Goal: Task Accomplishment & Management: Use online tool/utility

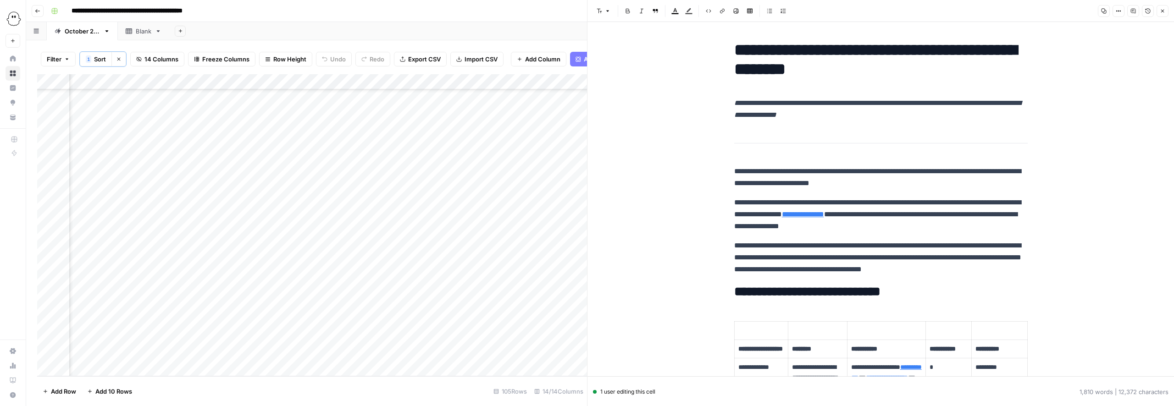
click at [739, 50] on h1 "**********" at bounding box center [881, 59] width 294 height 39
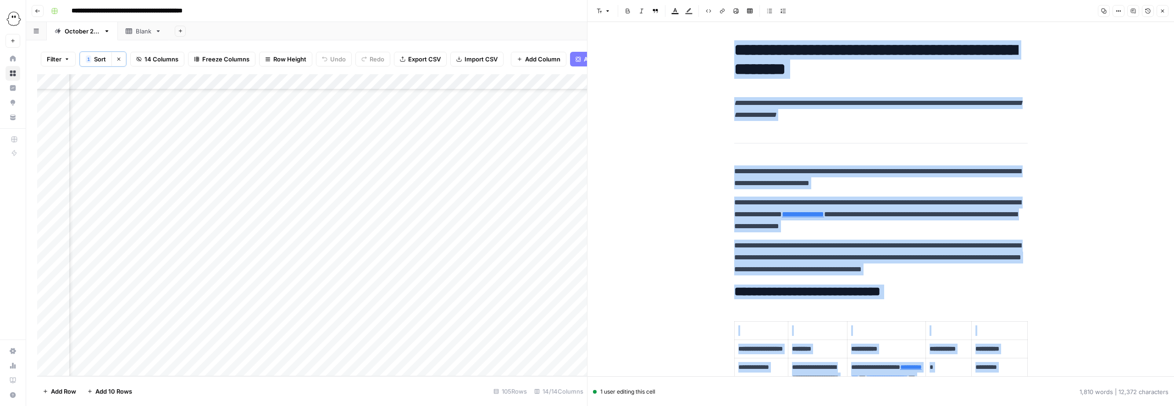
scroll to position [5071, 0]
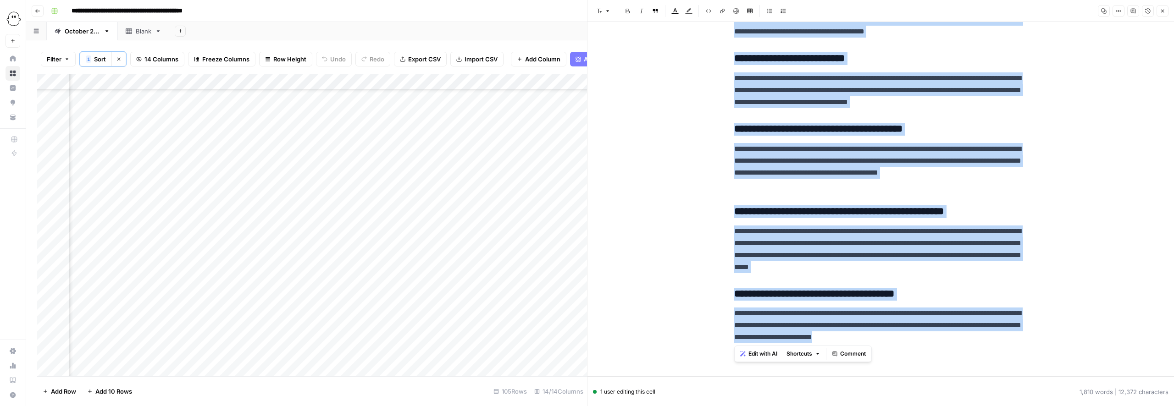
copy div "**********"
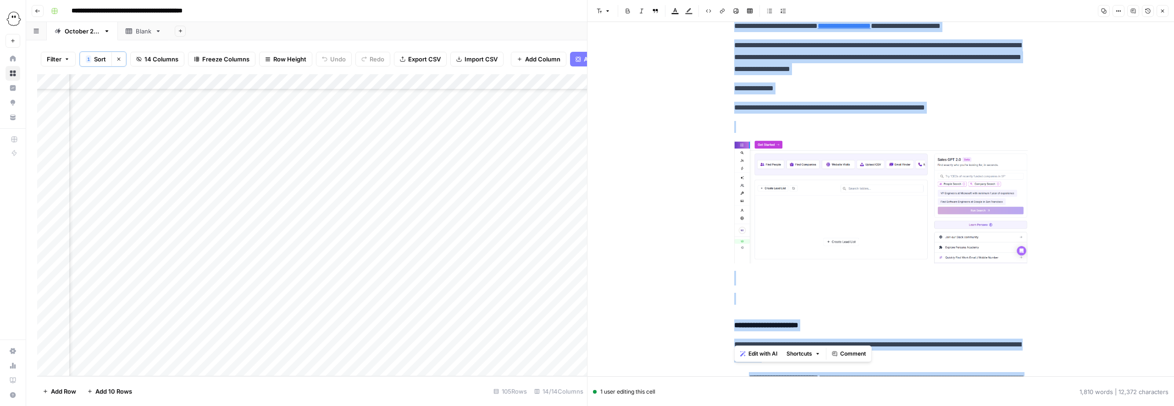
scroll to position [4144, 0]
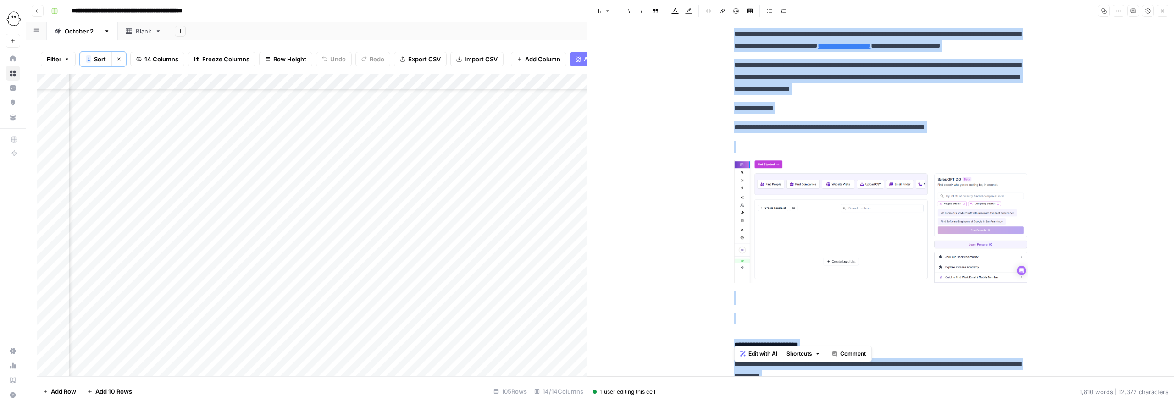
click at [845, 221] on img at bounding box center [881, 221] width 294 height 123
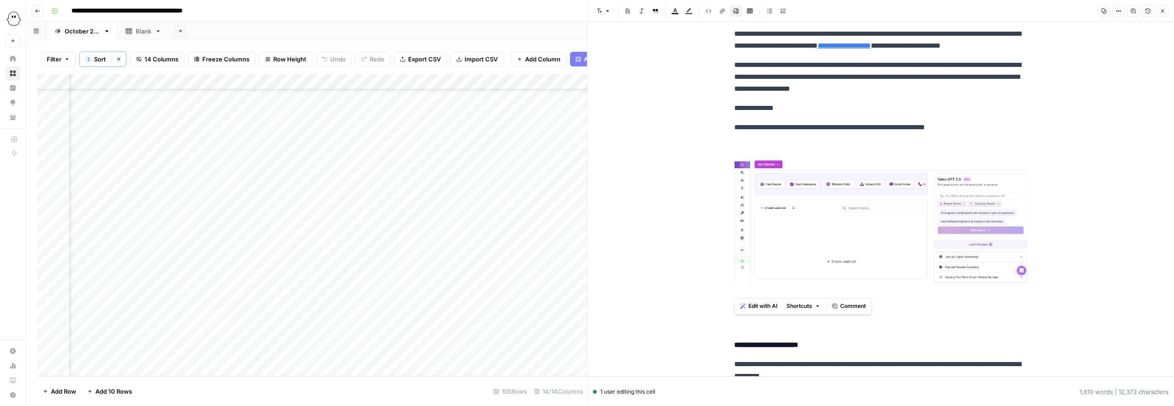
click at [838, 232] on img at bounding box center [881, 221] width 294 height 123
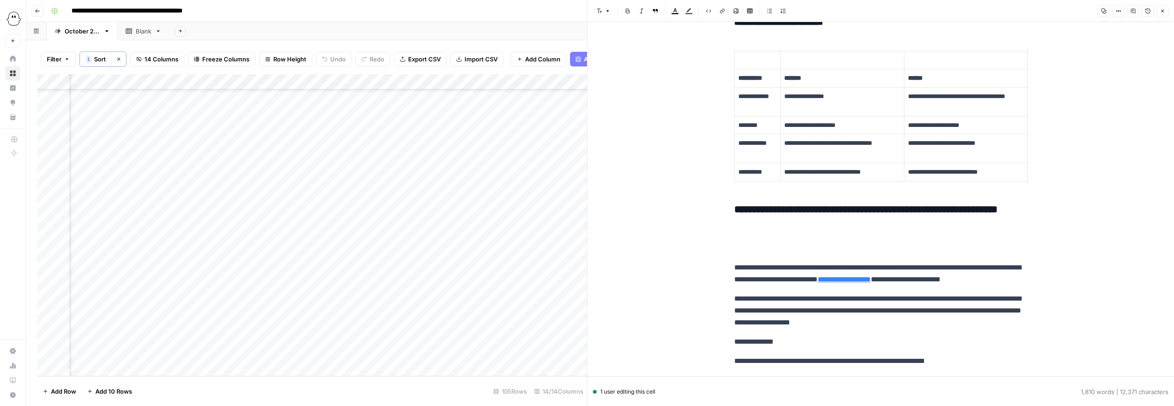
scroll to position [3914, 0]
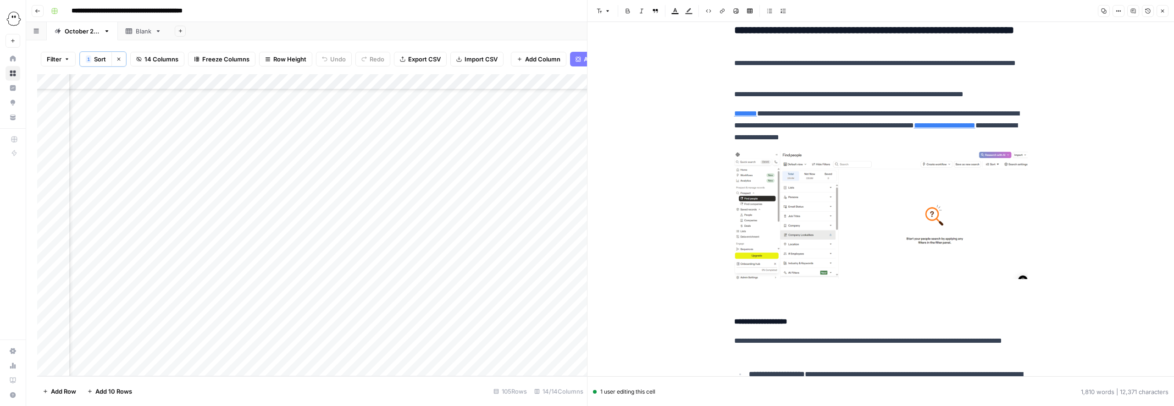
scroll to position [3358, 0]
click at [806, 229] on img at bounding box center [881, 214] width 294 height 128
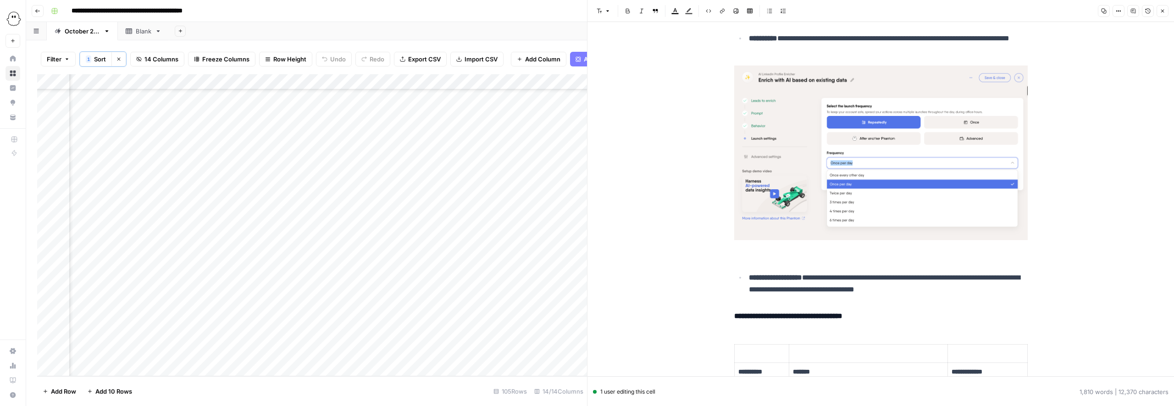
scroll to position [2907, 0]
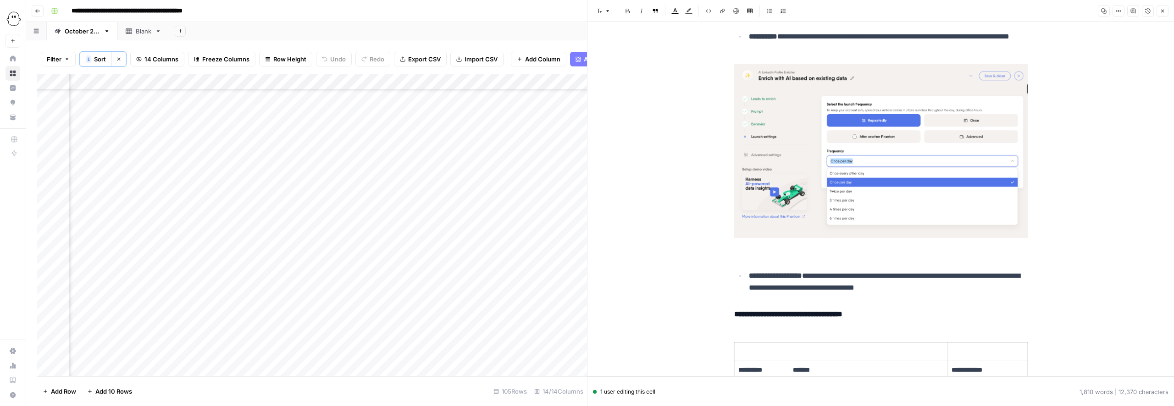
click at [793, 194] on img at bounding box center [881, 151] width 294 height 175
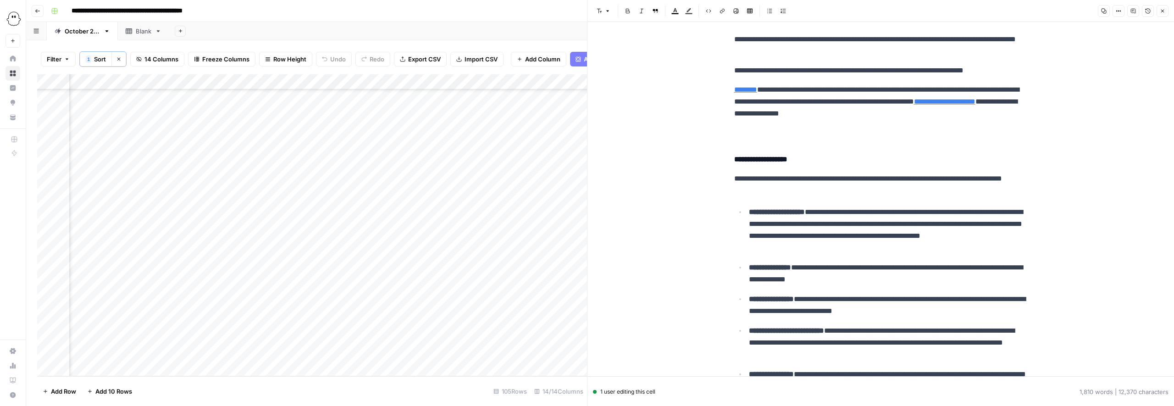
scroll to position [3379, 0]
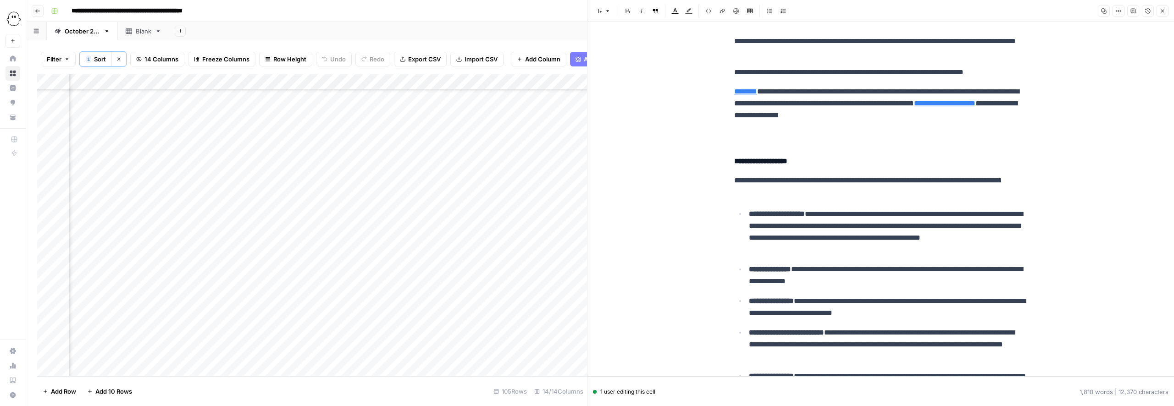
click at [760, 141] on p at bounding box center [881, 135] width 294 height 12
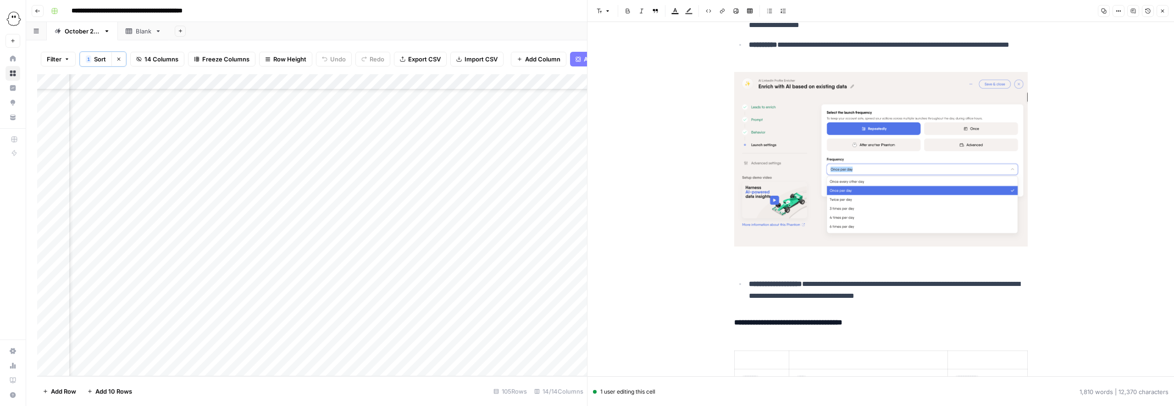
scroll to position [2888, 0]
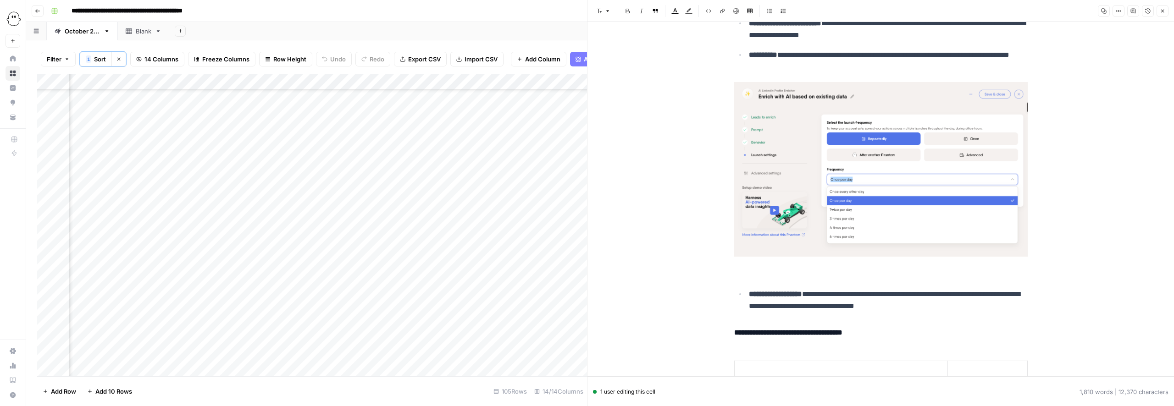
click at [811, 192] on img at bounding box center [881, 169] width 294 height 175
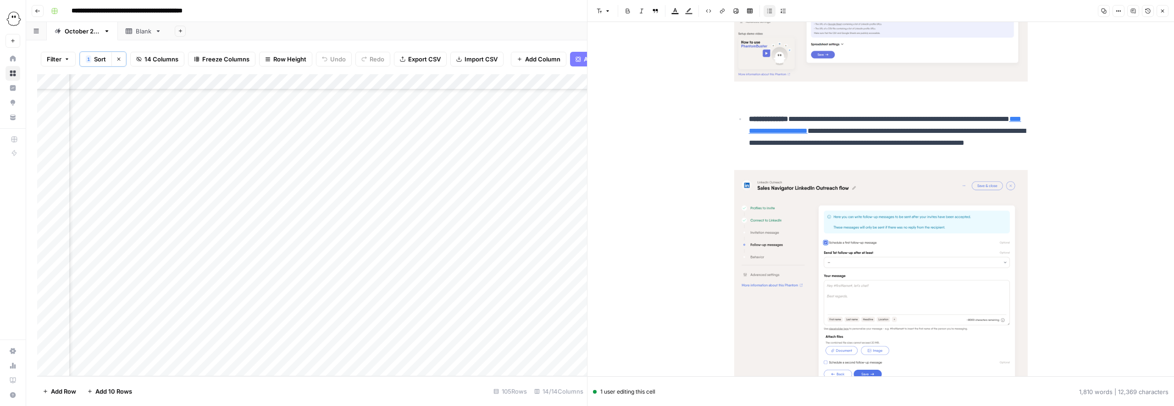
scroll to position [2479, 0]
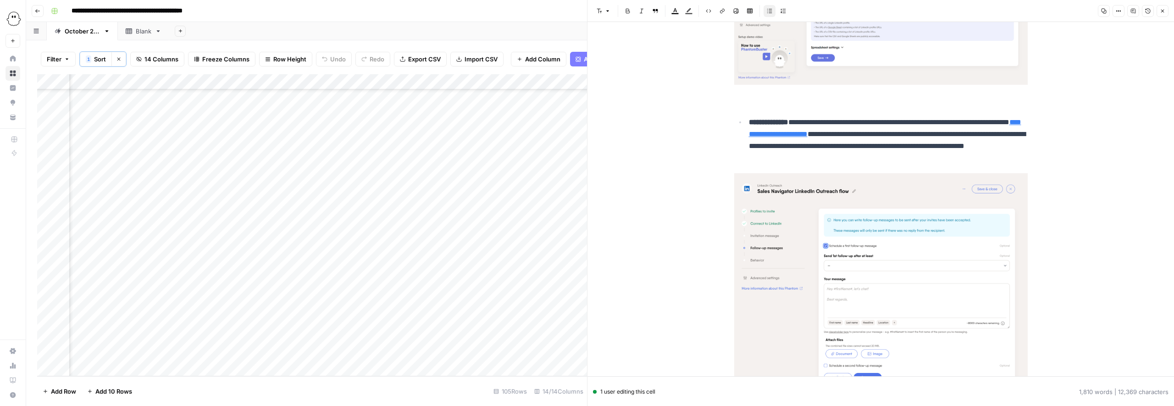
click at [770, 192] on img at bounding box center [881, 284] width 294 height 222
click at [772, 217] on img at bounding box center [881, 284] width 294 height 222
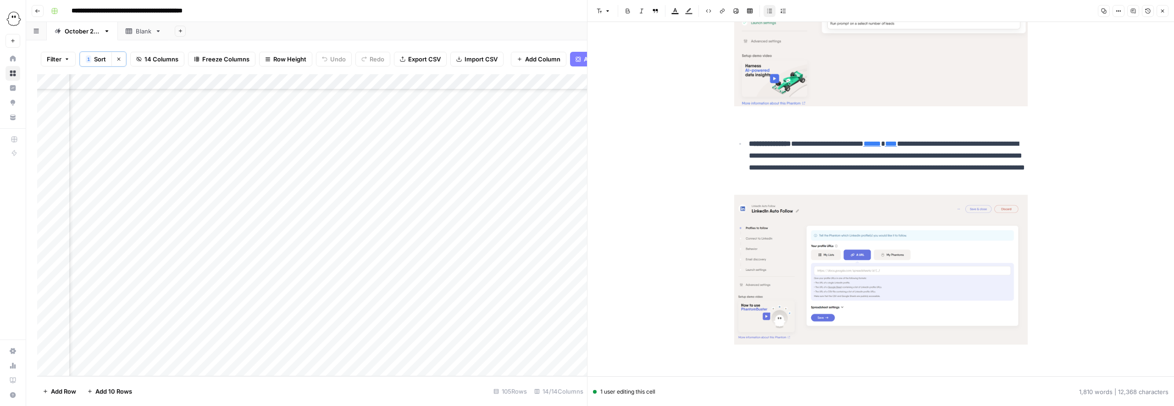
click at [775, 239] on img at bounding box center [881, 270] width 294 height 150
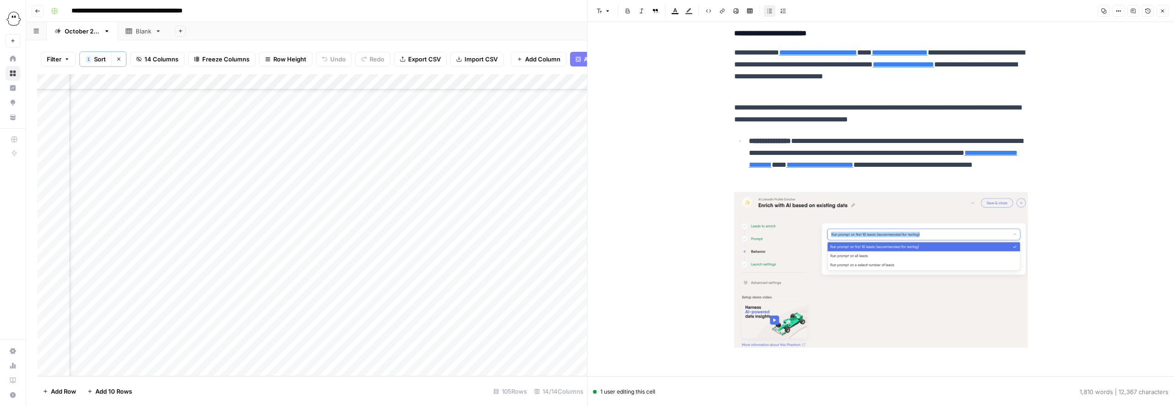
scroll to position [1977, 0]
click at [758, 216] on img at bounding box center [881, 270] width 294 height 156
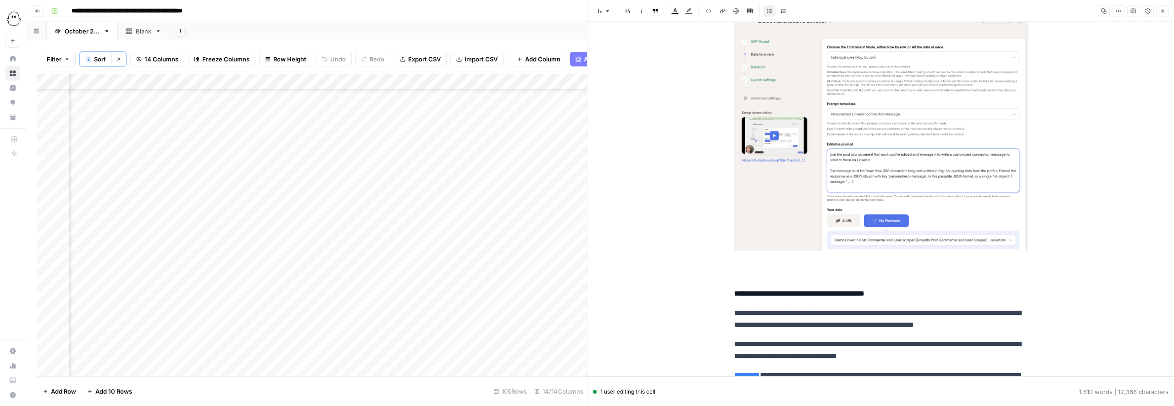
scroll to position [1587, 0]
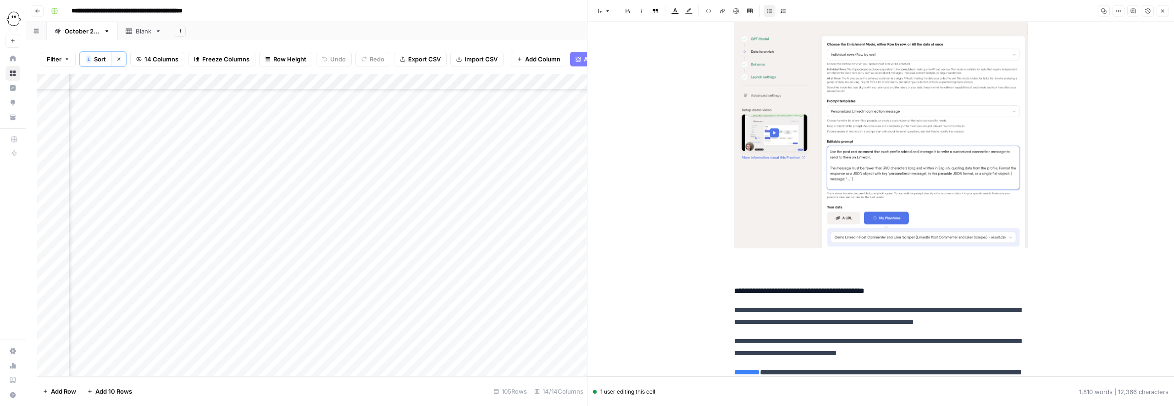
click at [852, 141] on img at bounding box center [881, 127] width 294 height 243
click at [849, 153] on img at bounding box center [881, 127] width 294 height 243
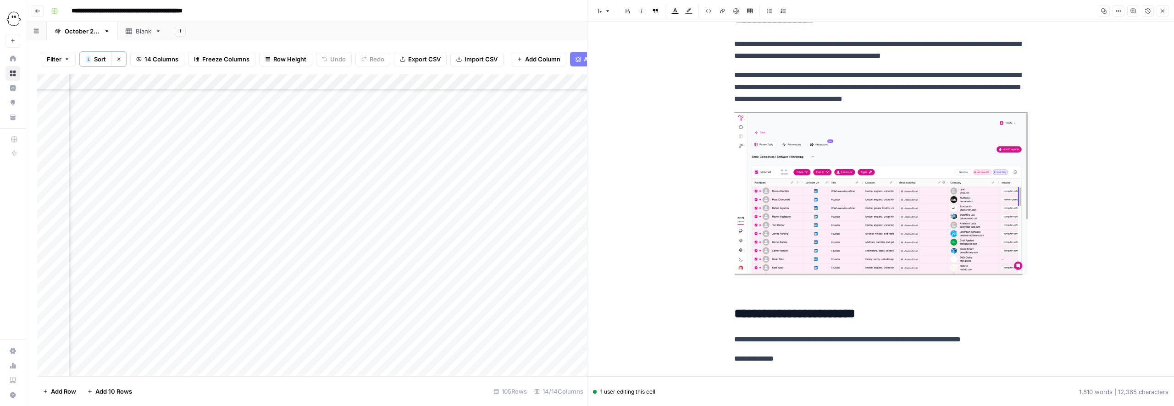
scroll to position [571, 0]
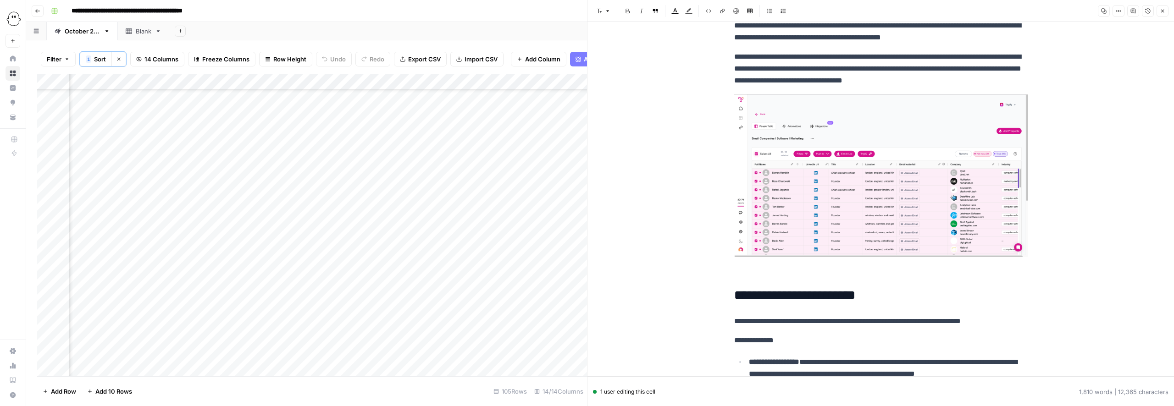
click at [814, 150] on img at bounding box center [881, 175] width 294 height 163
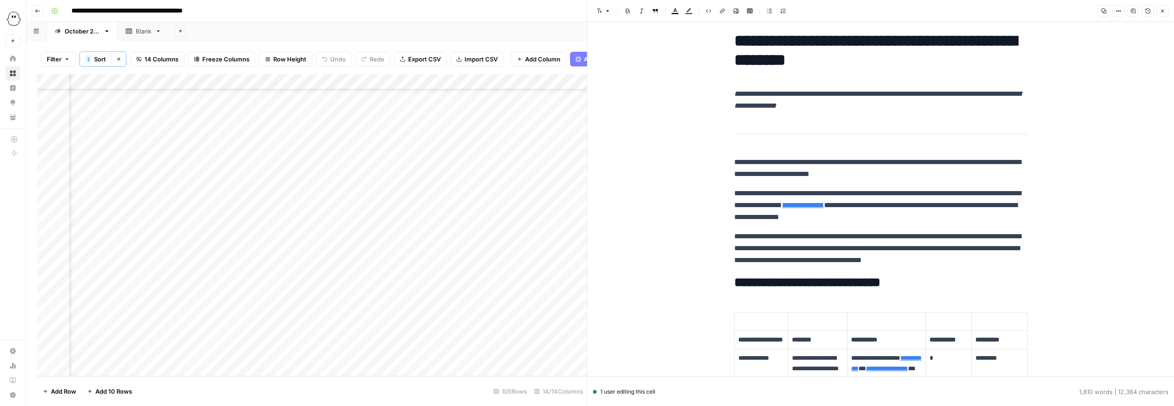
scroll to position [0, 0]
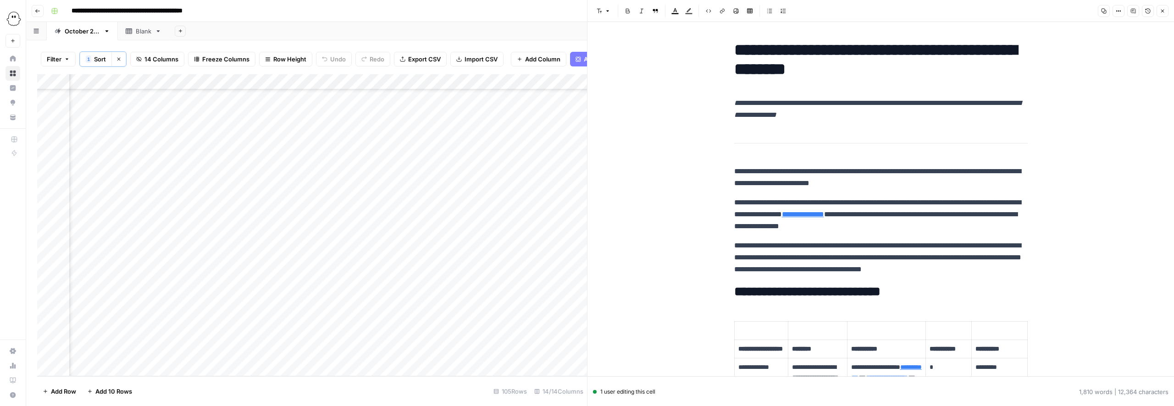
click at [735, 53] on h1 "**********" at bounding box center [881, 59] width 294 height 39
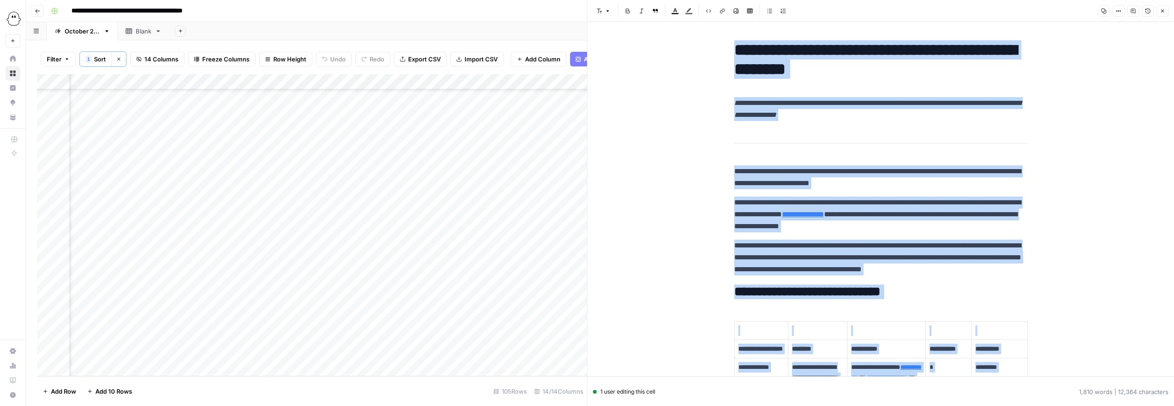
scroll to position [3385, 0]
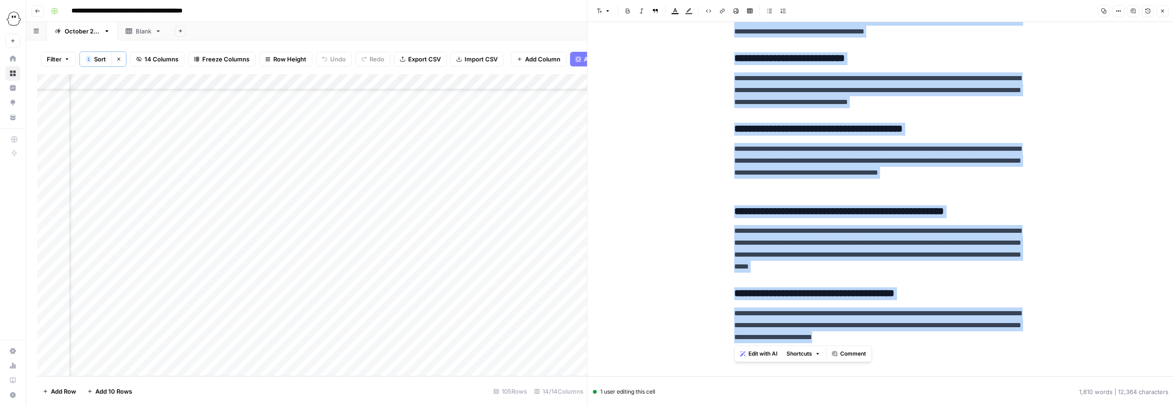
copy div "**********"
click at [1162, 11] on icon "button" at bounding box center [1162, 11] width 3 height 3
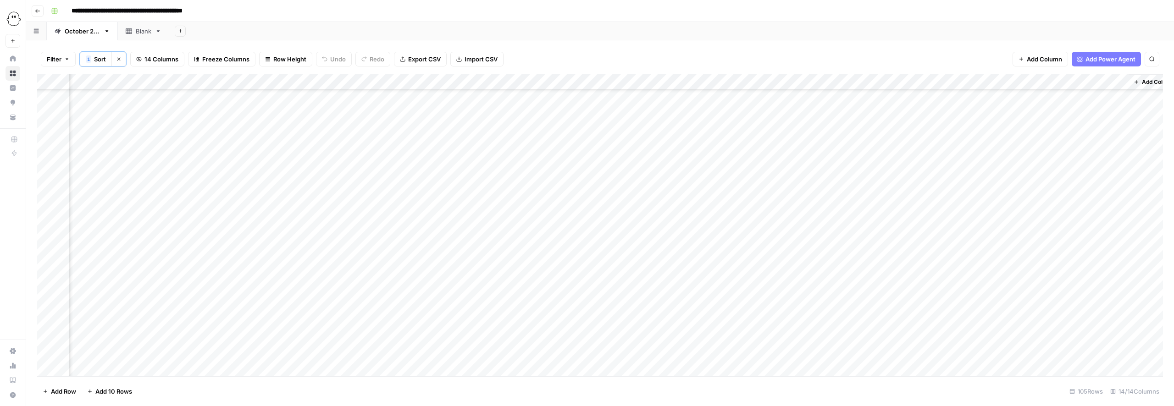
click at [715, 182] on div "Add Column" at bounding box center [600, 225] width 1126 height 302
drag, startPoint x: 728, startPoint y: 285, endPoint x: 722, endPoint y: 283, distance: 5.7
click at [728, 285] on button "Published" at bounding box center [723, 283] width 35 height 11
click at [1120, 198] on div "Add Column" at bounding box center [600, 225] width 1126 height 302
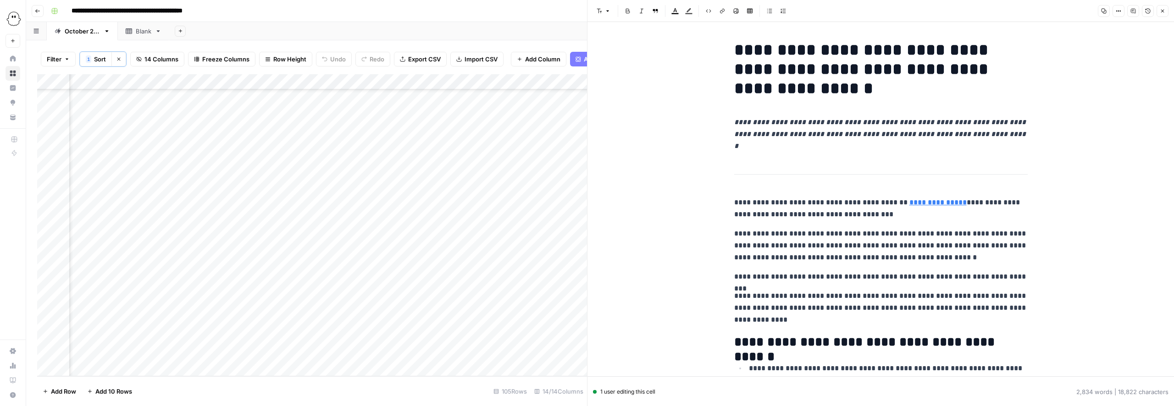
click at [742, 47] on h1 "**********" at bounding box center [881, 69] width 294 height 58
click at [737, 48] on h1 "**********" at bounding box center [881, 69] width 294 height 58
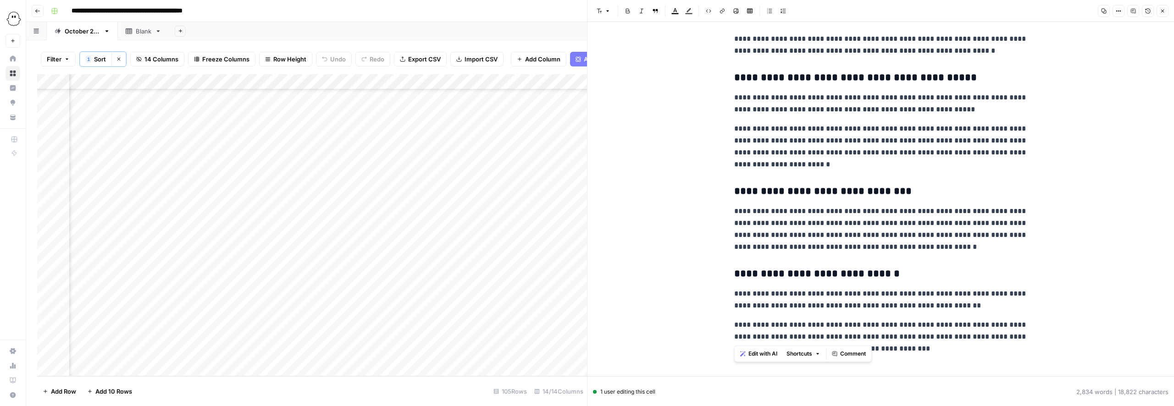
copy div "**********"
drag, startPoint x: 1162, startPoint y: 11, endPoint x: 1160, endPoint y: 15, distance: 5.0
click at [1162, 11] on icon "button" at bounding box center [1163, 11] width 6 height 6
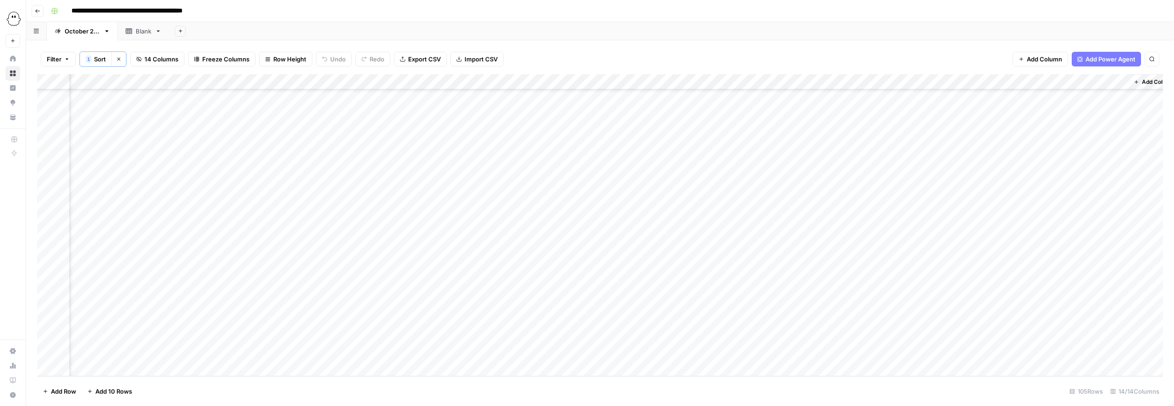
click at [723, 196] on div "Add Column" at bounding box center [600, 225] width 1126 height 302
click at [710, 199] on div "Add Column" at bounding box center [600, 225] width 1126 height 302
click at [727, 297] on button "Published" at bounding box center [723, 299] width 35 height 11
click at [1119, 227] on div "Add Column" at bounding box center [600, 225] width 1126 height 302
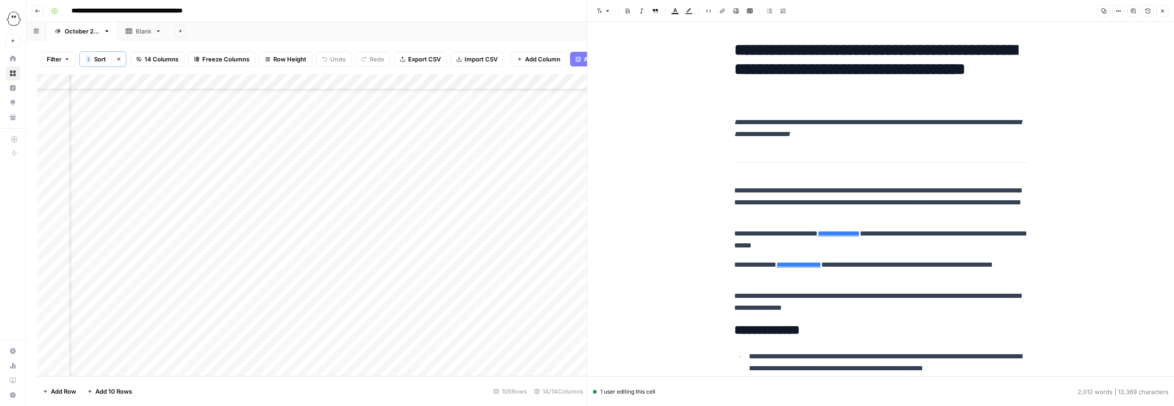
click at [734, 53] on h1 "**********" at bounding box center [881, 69] width 294 height 58
click at [1165, 12] on icon "button" at bounding box center [1163, 11] width 6 height 6
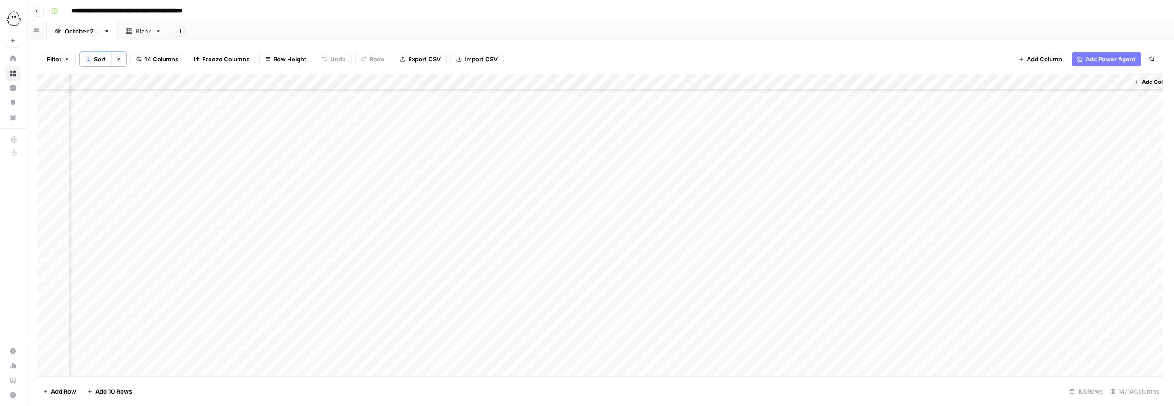
click at [717, 227] on div "Add Column" at bounding box center [600, 225] width 1126 height 302
click at [727, 332] on button "Published" at bounding box center [723, 330] width 35 height 11
click at [1115, 259] on div "Add Column" at bounding box center [600, 225] width 1126 height 302
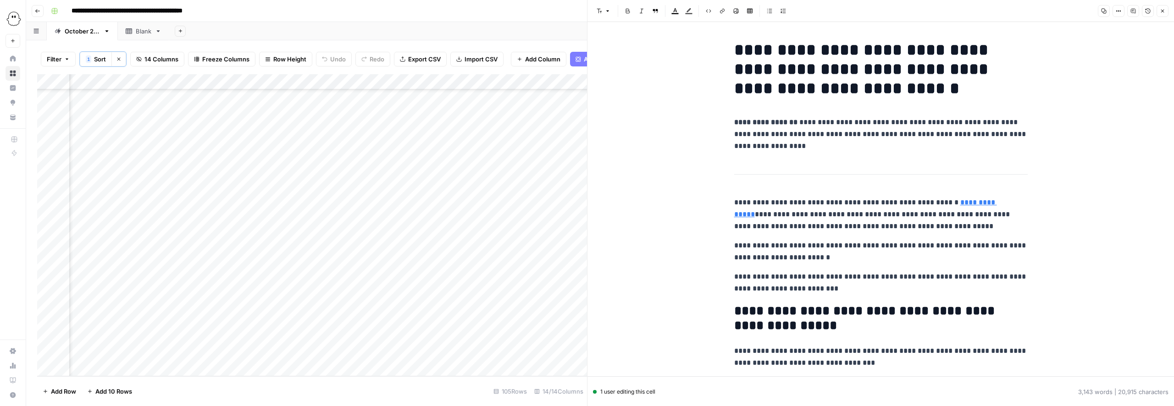
click at [736, 48] on h1 "**********" at bounding box center [881, 69] width 294 height 58
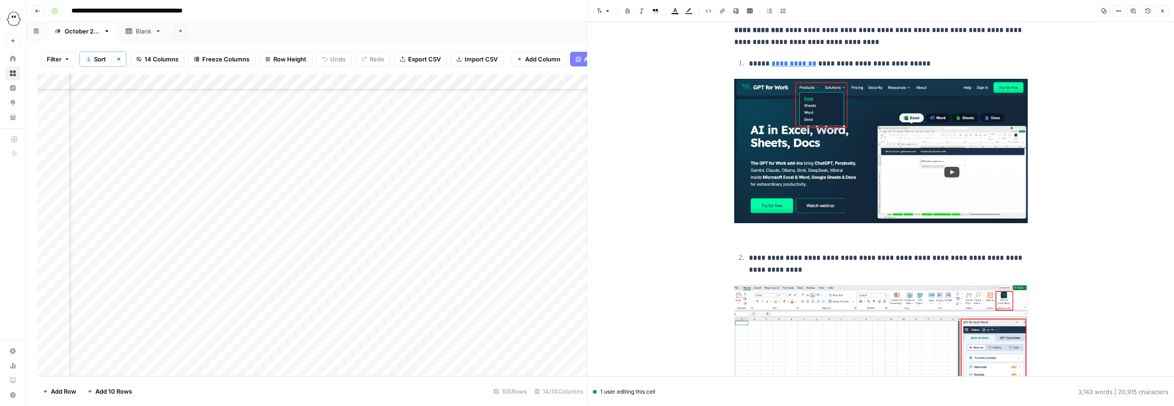
scroll to position [656, 0]
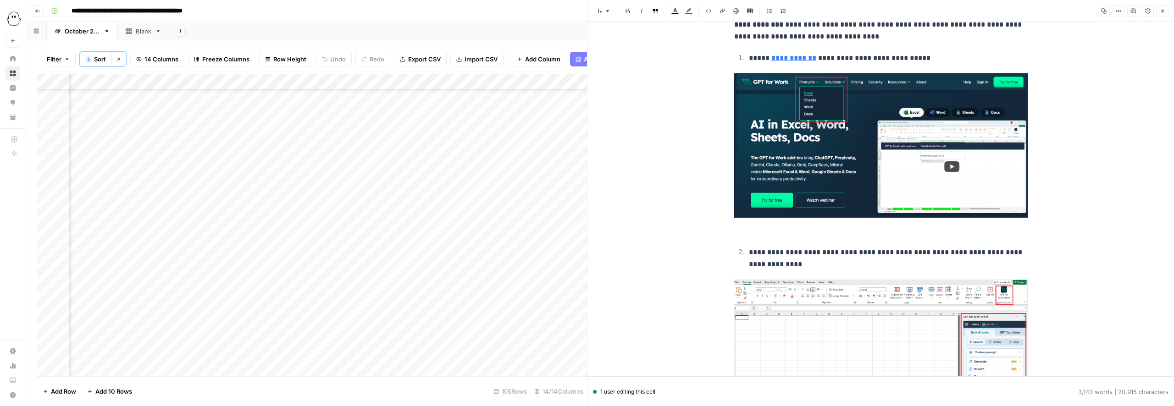
click at [829, 172] on img at bounding box center [881, 145] width 294 height 145
click at [791, 153] on img at bounding box center [881, 145] width 294 height 145
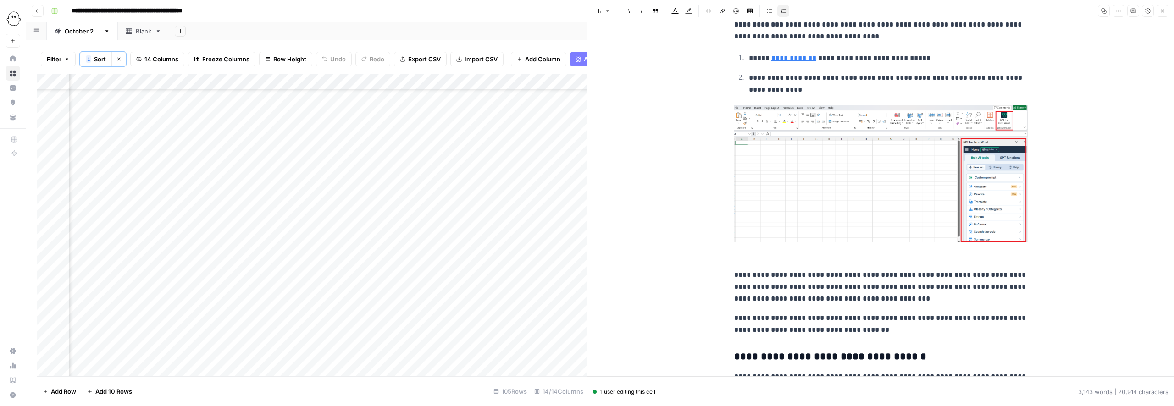
click at [813, 191] on img at bounding box center [881, 174] width 294 height 138
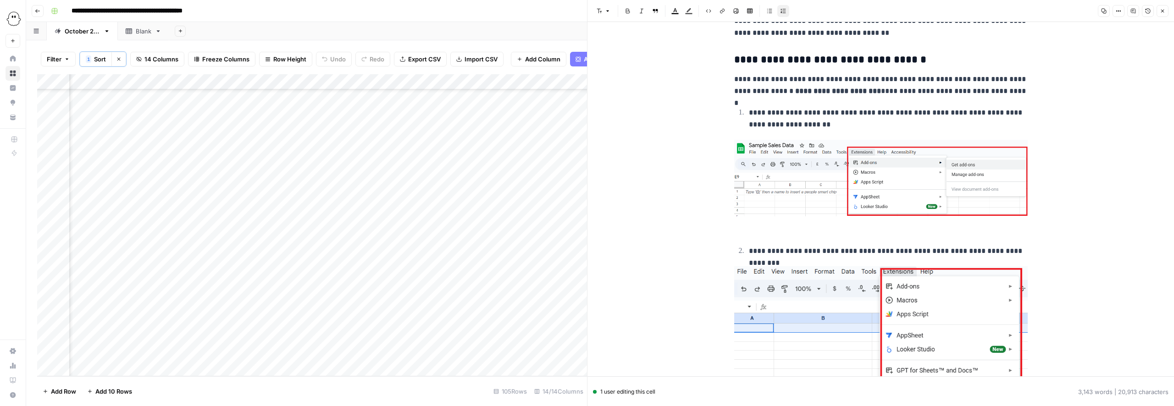
click at [770, 190] on img at bounding box center [881, 178] width 294 height 77
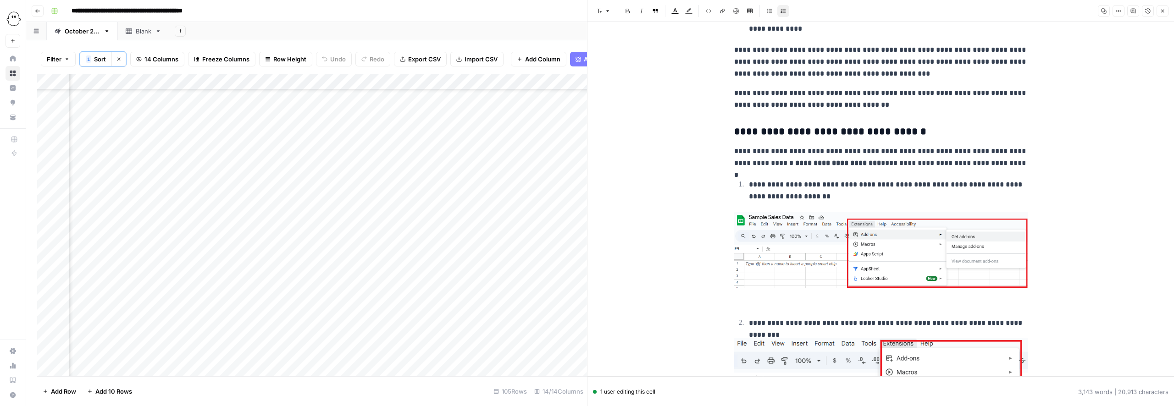
click at [803, 218] on img at bounding box center [881, 250] width 294 height 77
click at [799, 245] on img at bounding box center [881, 250] width 294 height 77
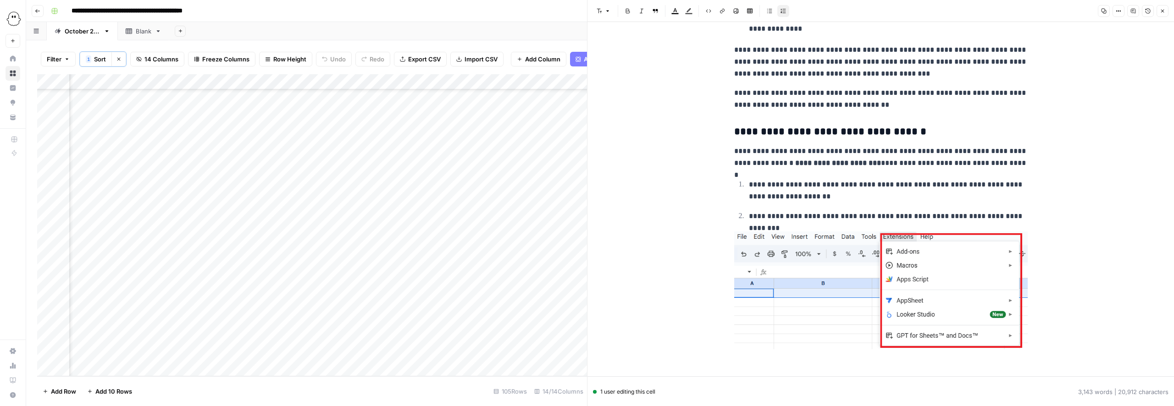
scroll to position [808, 0]
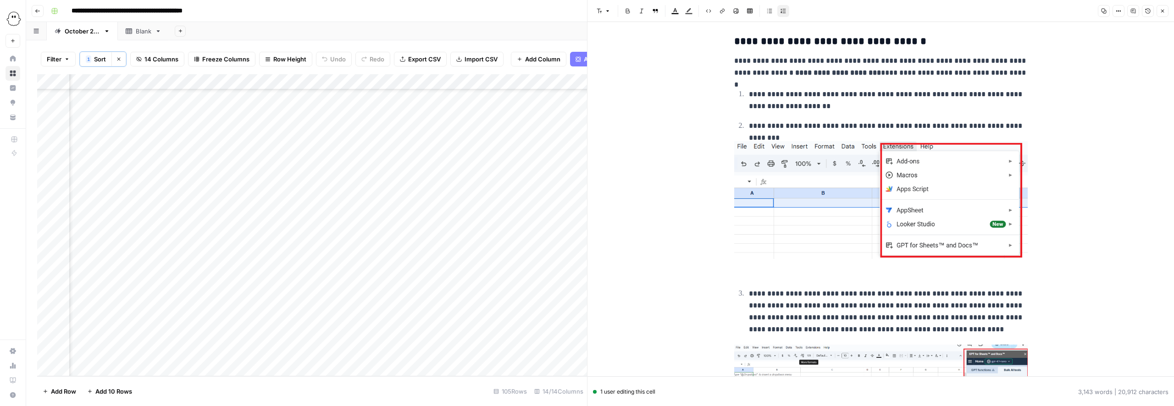
click at [783, 167] on img at bounding box center [881, 199] width 294 height 117
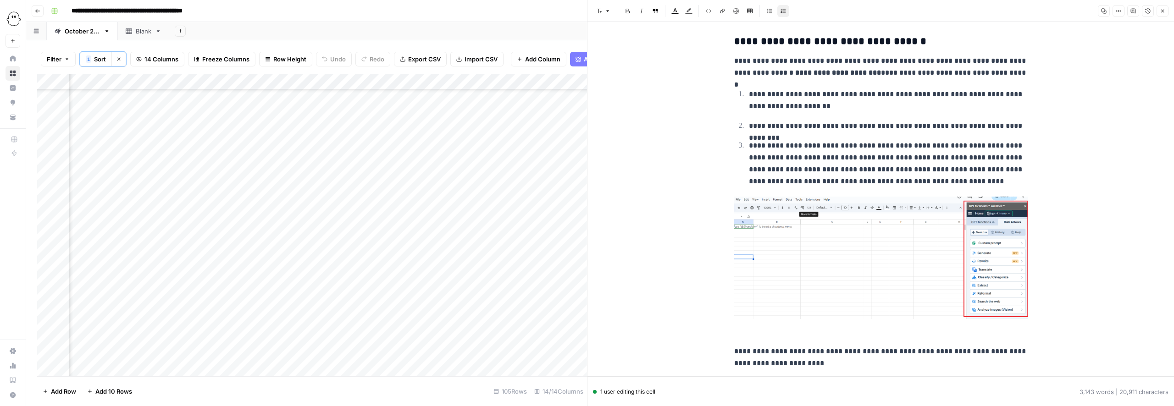
click at [810, 283] on img at bounding box center [881, 258] width 294 height 122
click at [744, 250] on img at bounding box center [881, 258] width 294 height 122
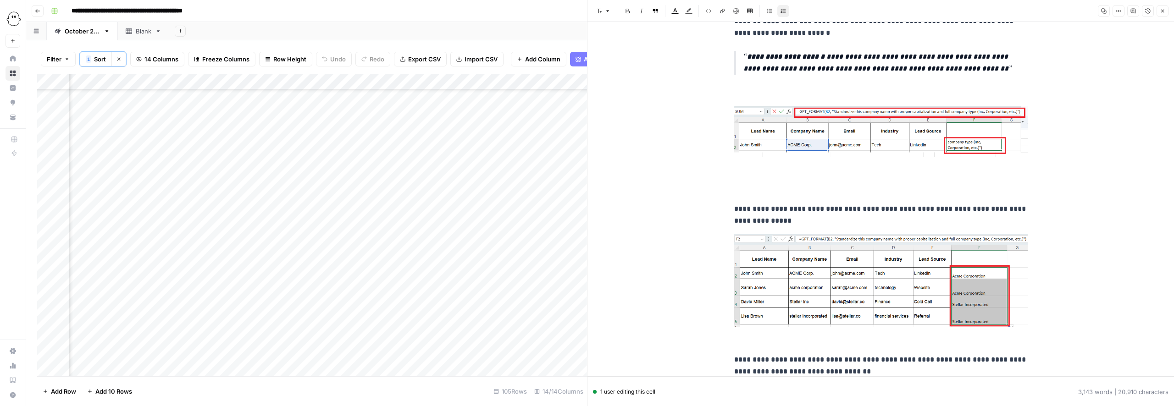
scroll to position [1665, 0]
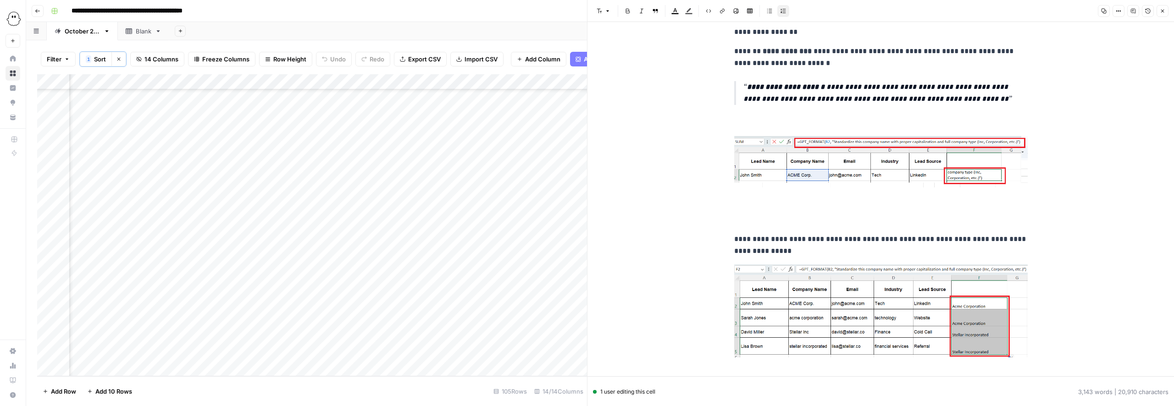
click at [740, 166] on img at bounding box center [881, 162] width 294 height 52
click at [760, 170] on img at bounding box center [881, 162] width 294 height 52
click at [778, 171] on img at bounding box center [881, 162] width 294 height 52
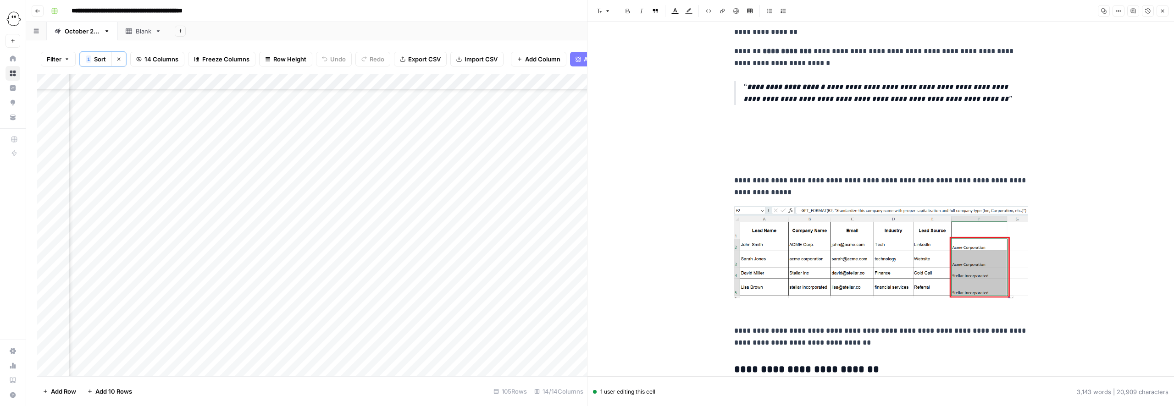
click at [734, 179] on p "**********" at bounding box center [881, 187] width 294 height 24
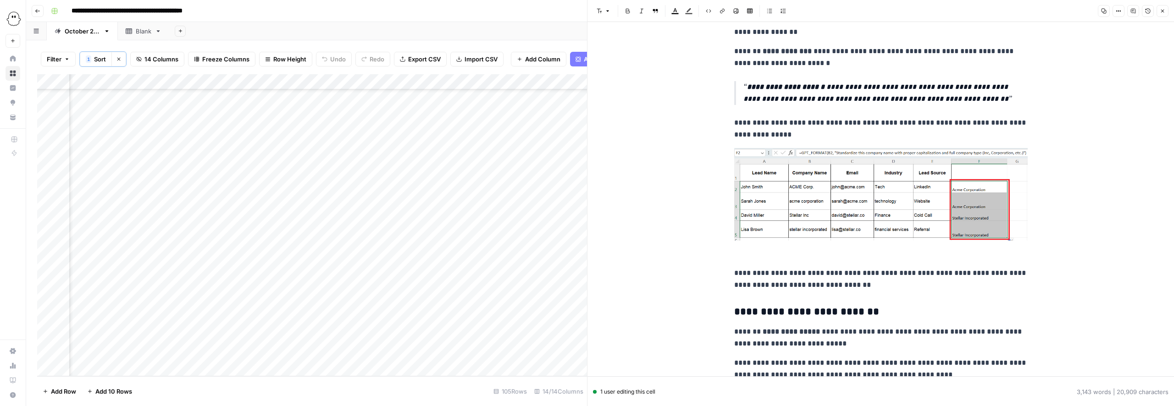
click at [762, 204] on img at bounding box center [881, 194] width 294 height 93
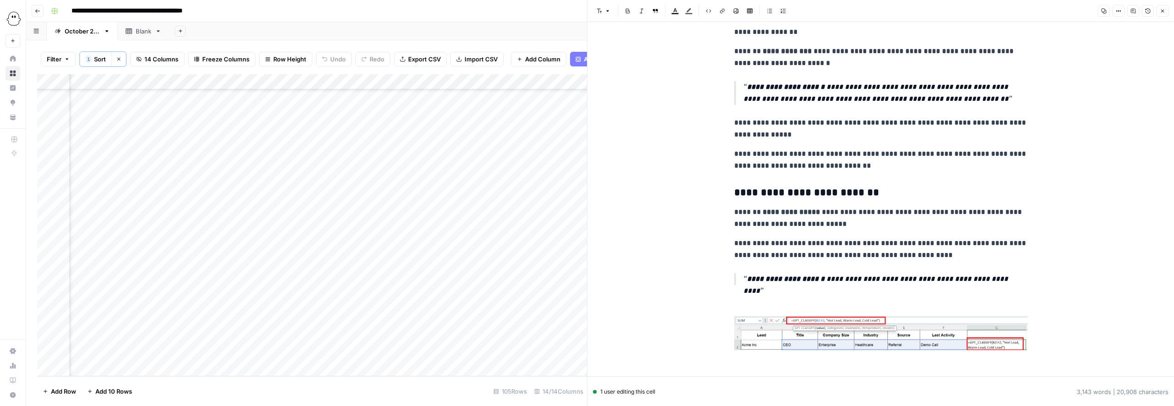
scroll to position [1756, 0]
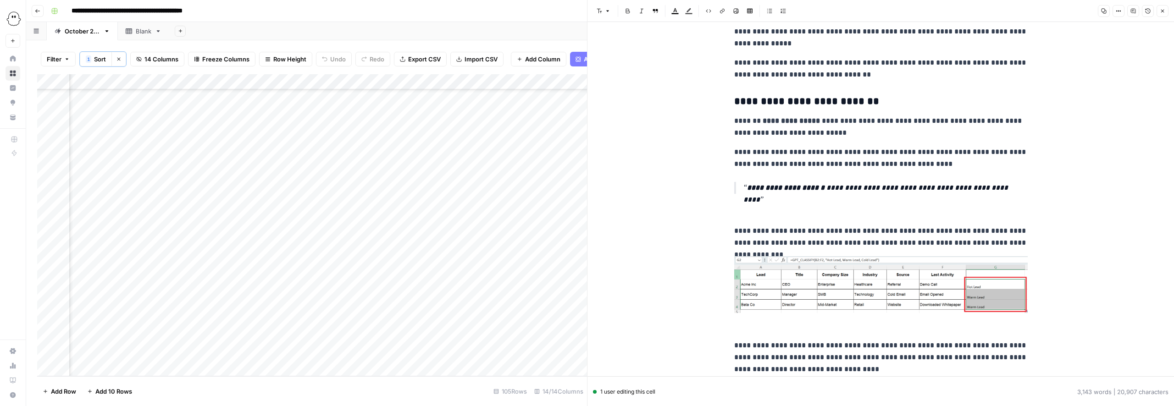
click at [780, 300] on img at bounding box center [881, 284] width 294 height 57
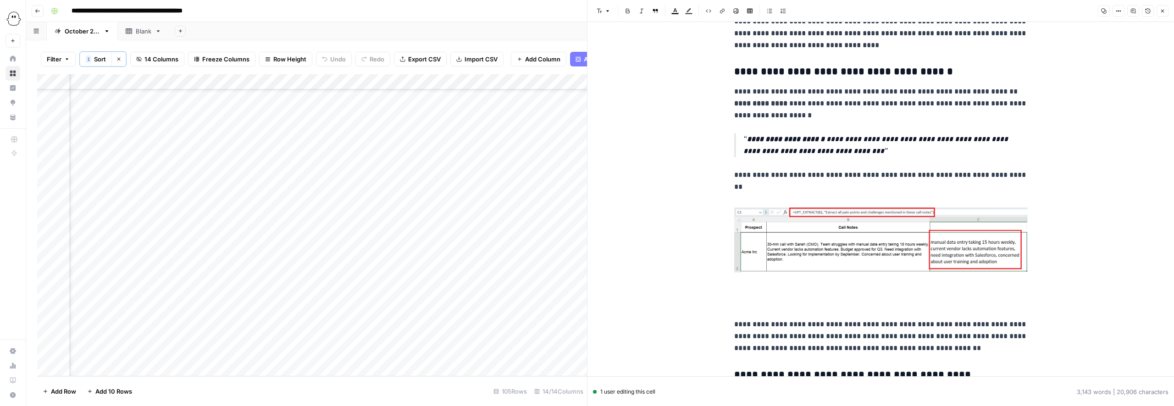
scroll to position [2014, 0]
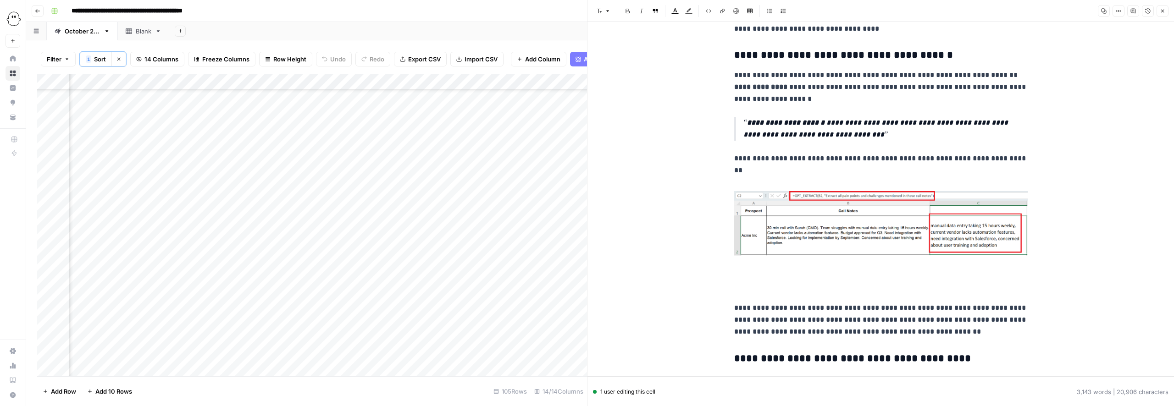
click at [747, 249] on img at bounding box center [881, 223] width 294 height 65
click at [740, 293] on p at bounding box center [881, 289] width 294 height 12
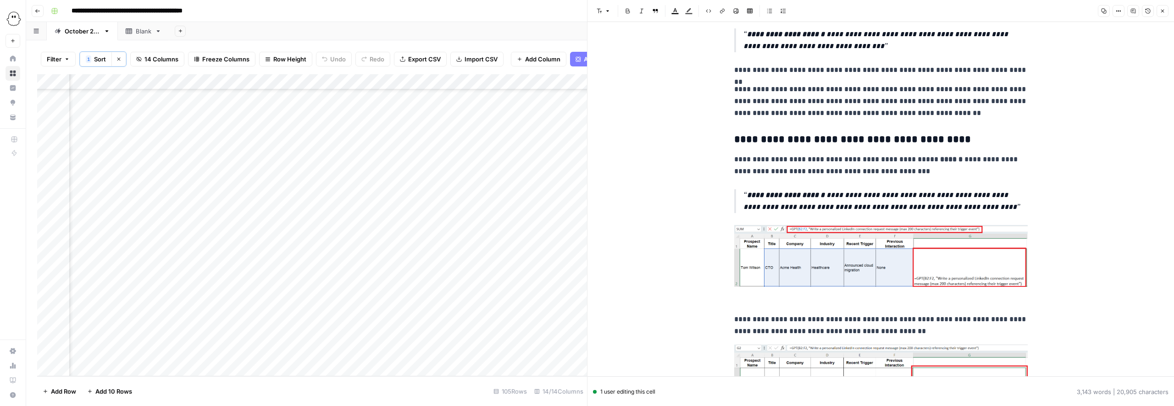
scroll to position [2121, 0]
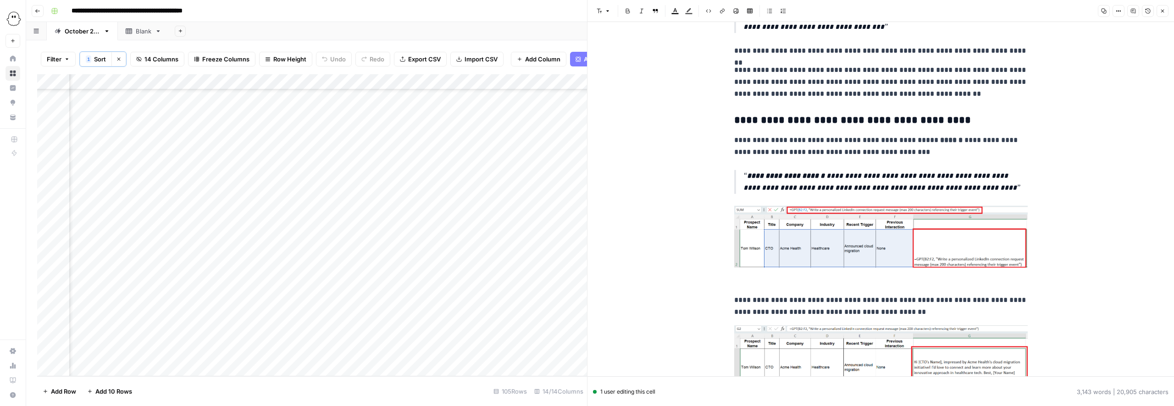
click at [747, 269] on p at bounding box center [881, 246] width 294 height 81
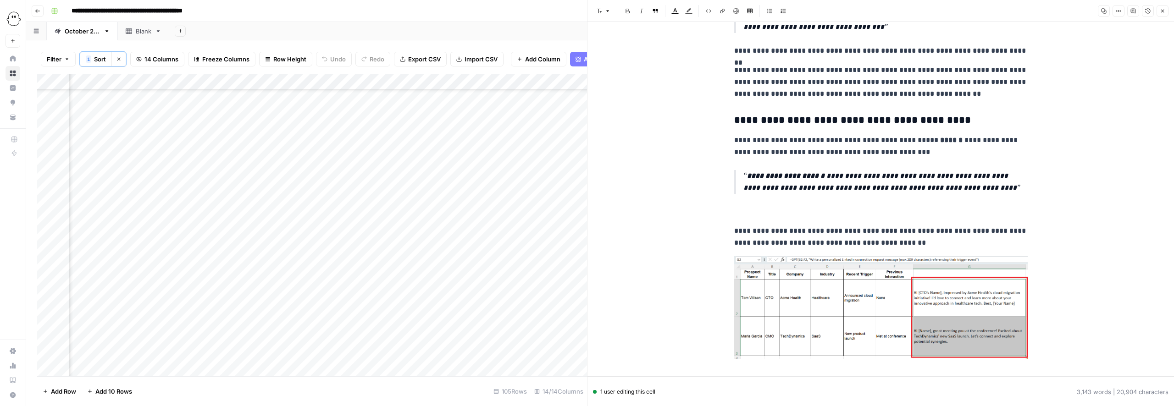
click at [755, 307] on img at bounding box center [881, 307] width 294 height 103
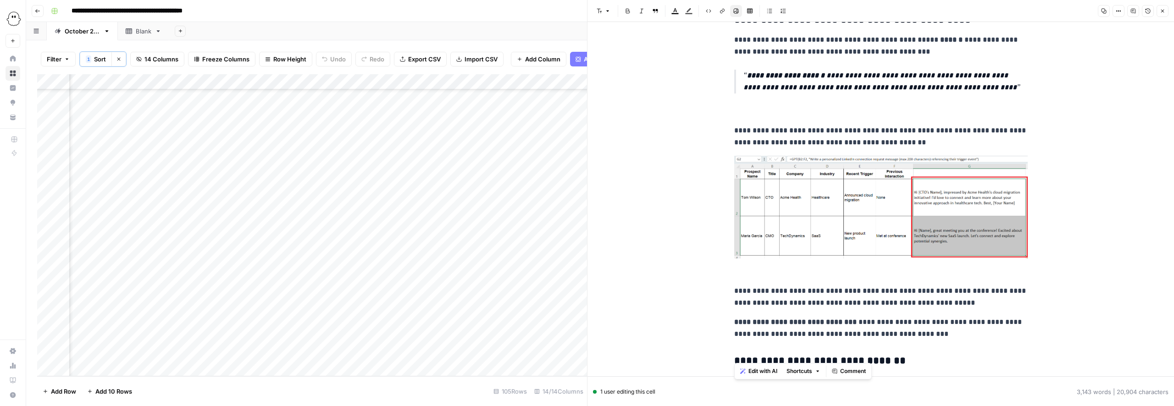
scroll to position [2225, 0]
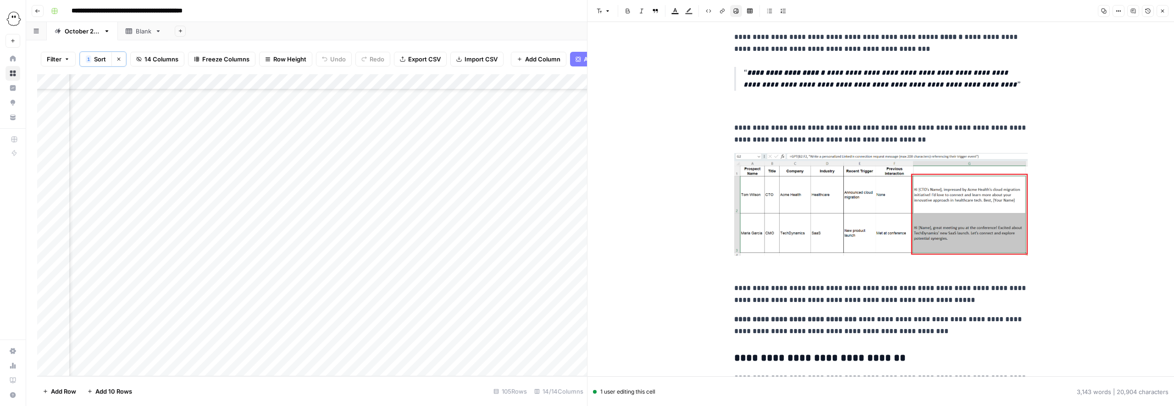
click at [739, 269] on p at bounding box center [881, 214] width 294 height 122
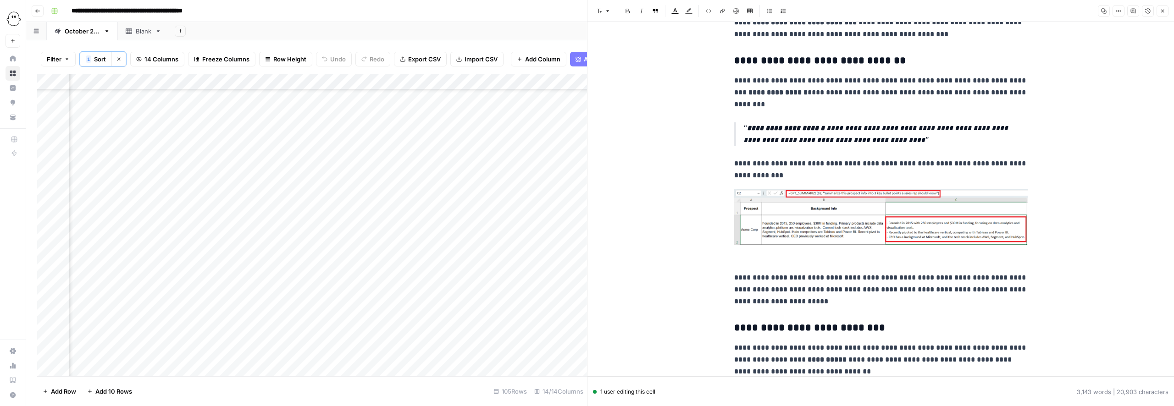
scroll to position [2393, 0]
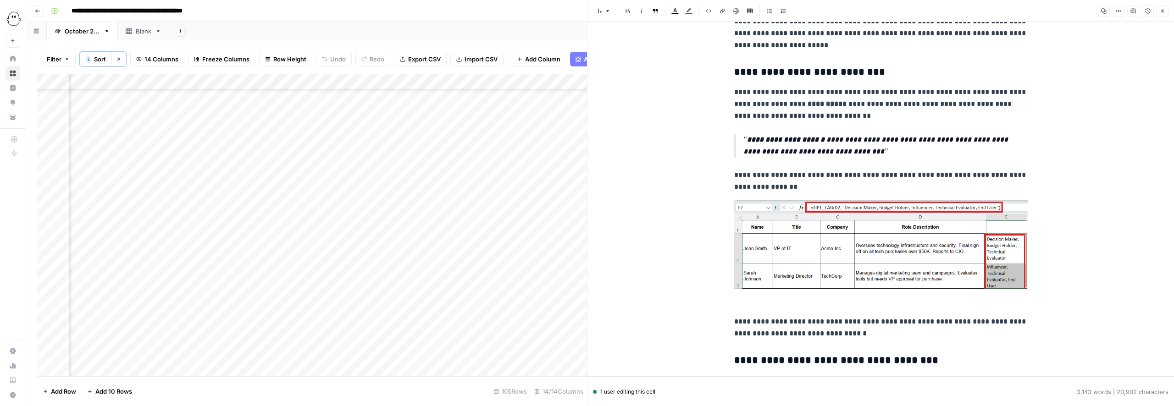
scroll to position [2622, 0]
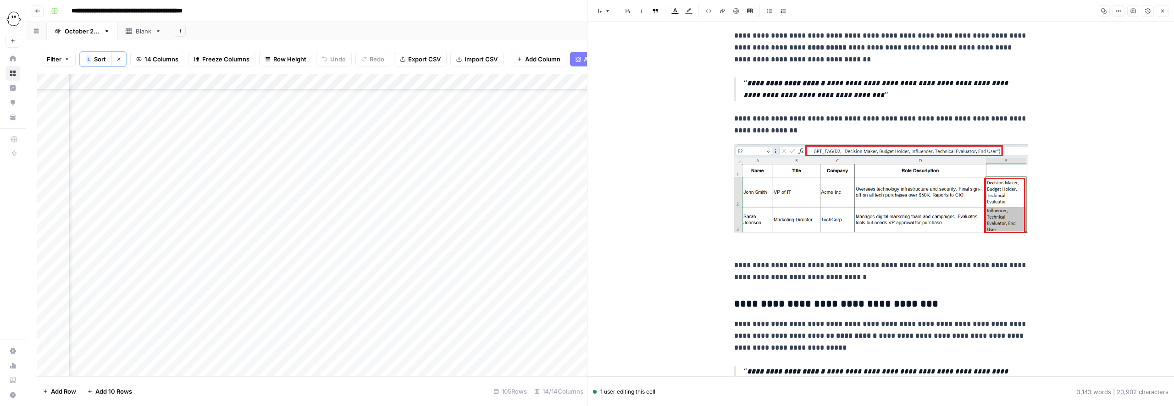
click at [734, 263] on p "**********" at bounding box center [881, 272] width 294 height 24
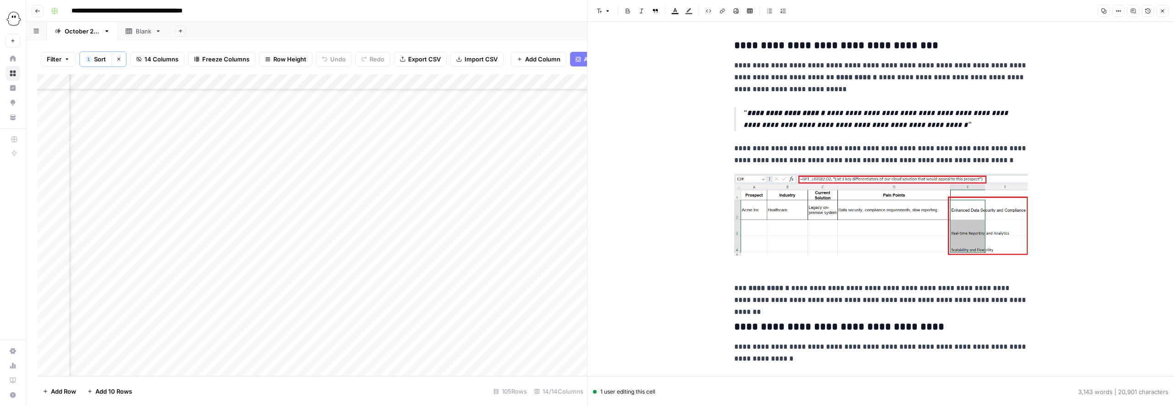
scroll to position [2782, 0]
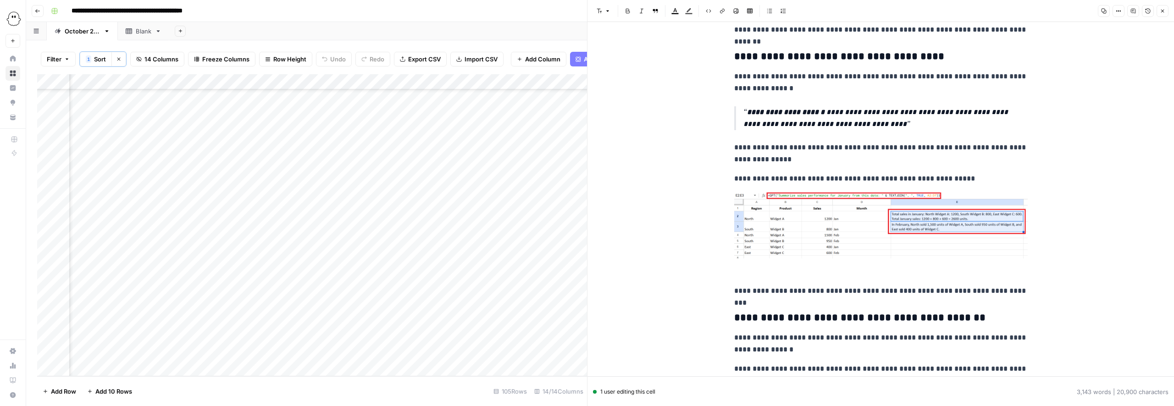
scroll to position [2959, 0]
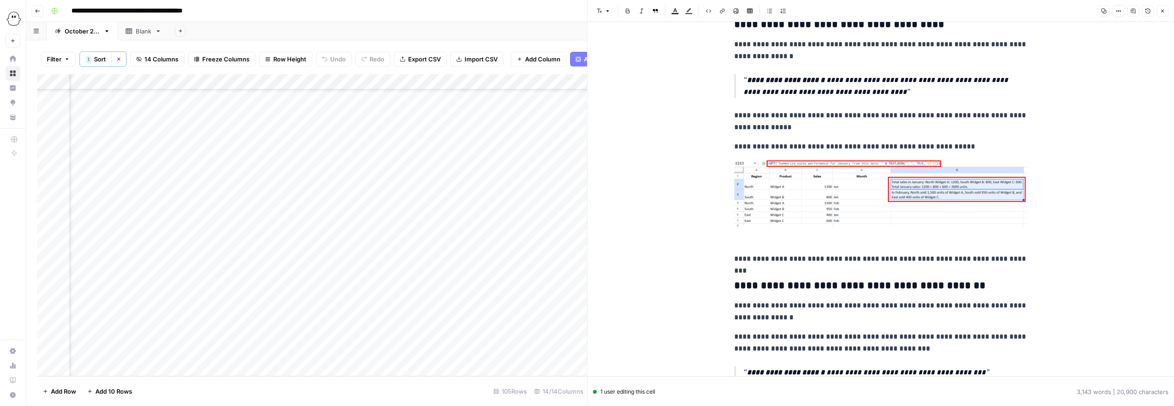
click at [739, 261] on p "**********" at bounding box center [881, 259] width 294 height 12
click at [735, 261] on p "**********" at bounding box center [881, 259] width 294 height 12
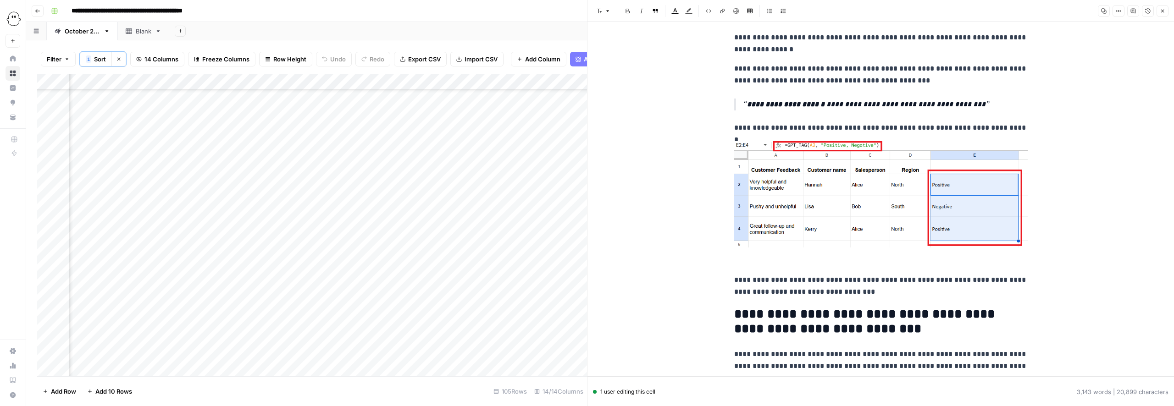
scroll to position [3136, 0]
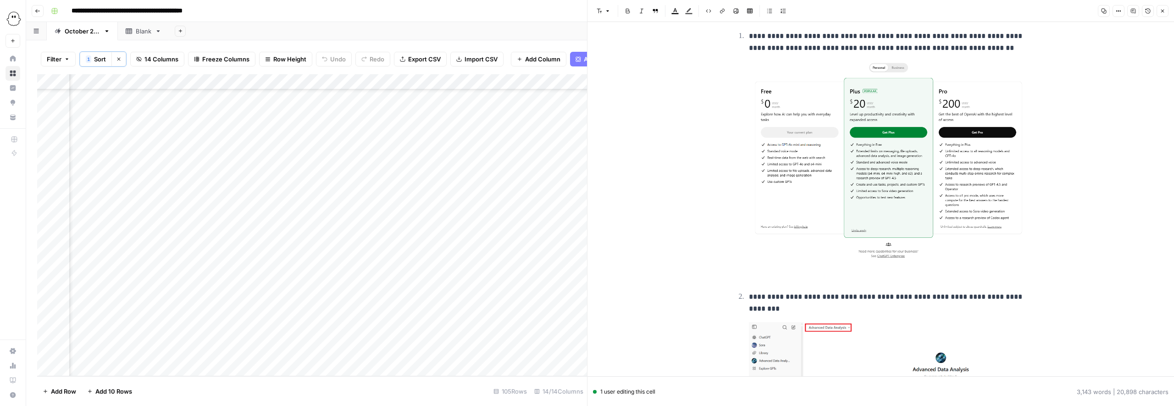
click at [754, 269] on p at bounding box center [888, 172] width 279 height 222
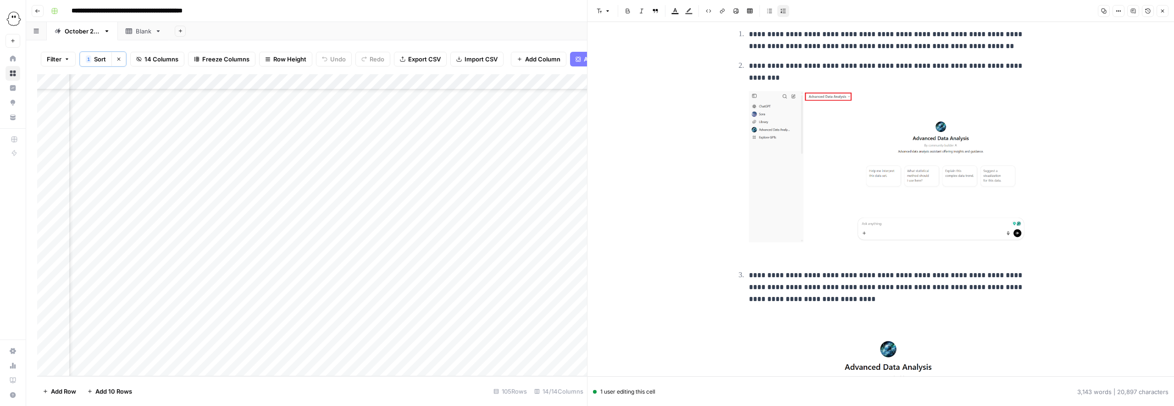
click at [788, 208] on img at bounding box center [888, 167] width 279 height 152
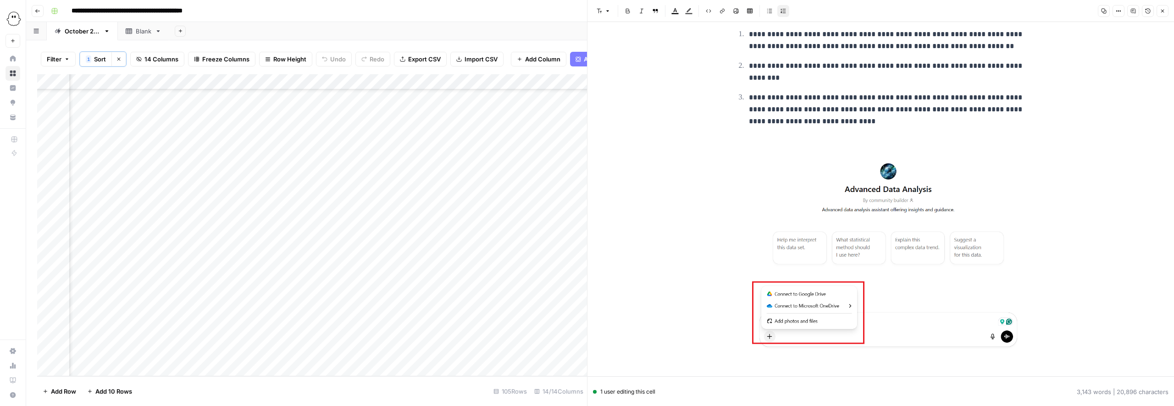
click at [786, 242] on img at bounding box center [888, 252] width 279 height 196
click at [828, 208] on img at bounding box center [888, 252] width 279 height 196
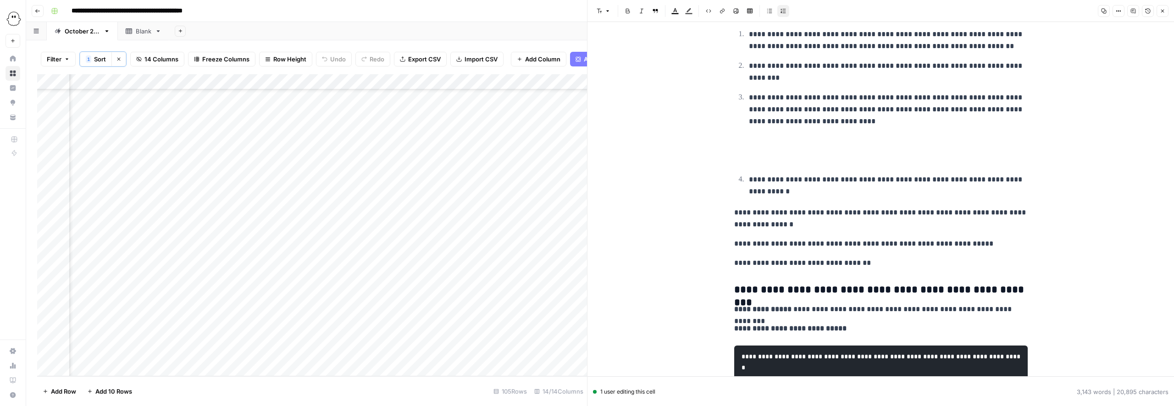
click at [766, 161] on p at bounding box center [888, 160] width 279 height 12
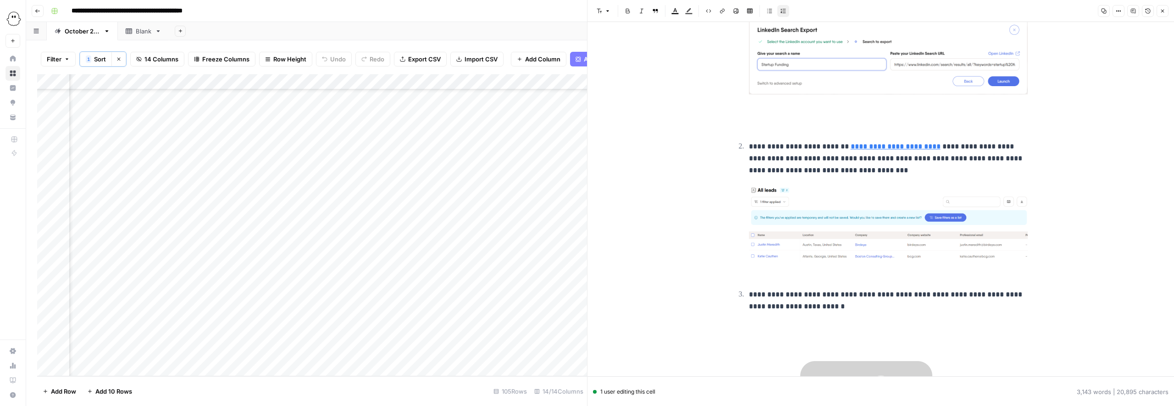
scroll to position [4849, 0]
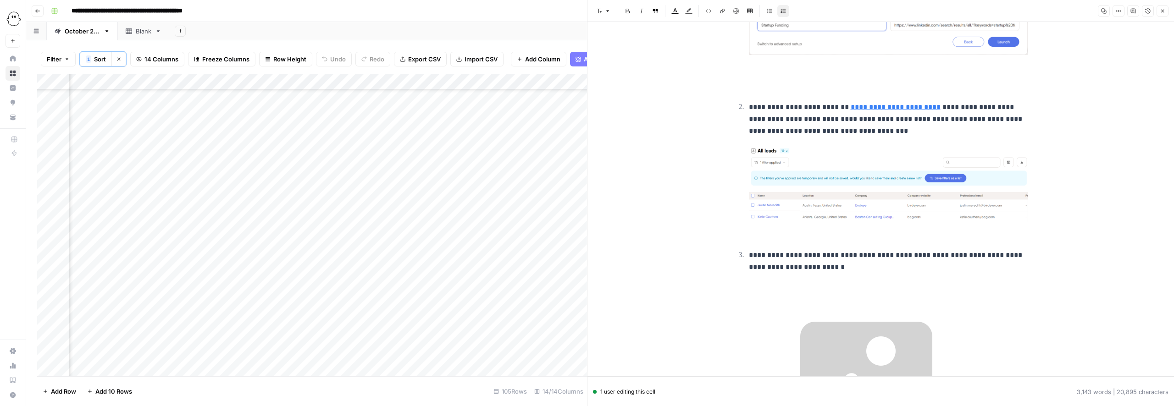
click at [794, 55] on img at bounding box center [888, 15] width 279 height 79
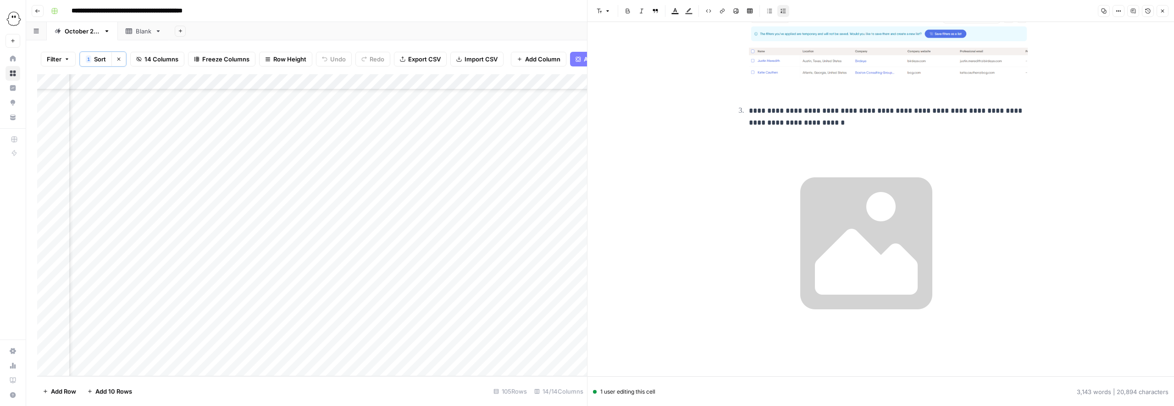
click at [766, 78] on img at bounding box center [888, 39] width 279 height 78
click at [801, 78] on img at bounding box center [888, 39] width 279 height 78
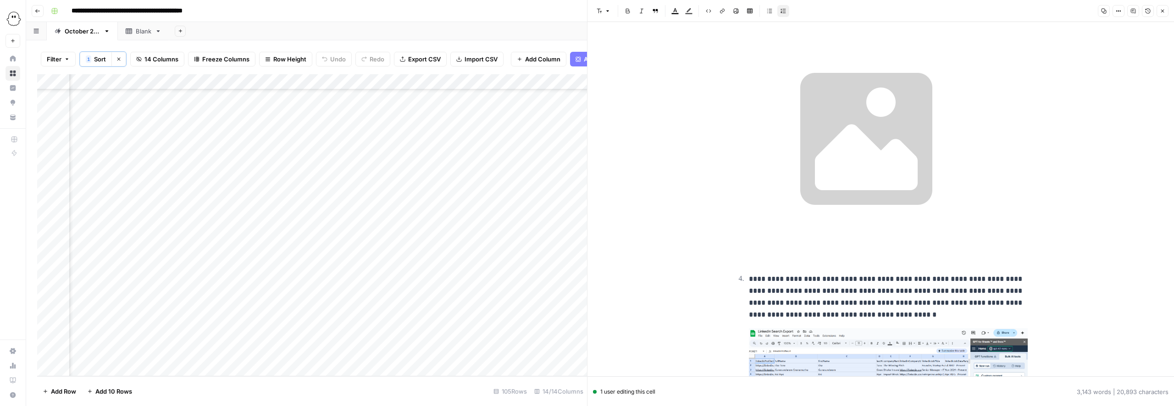
click at [812, 187] on img at bounding box center [866, 139] width 235 height 176
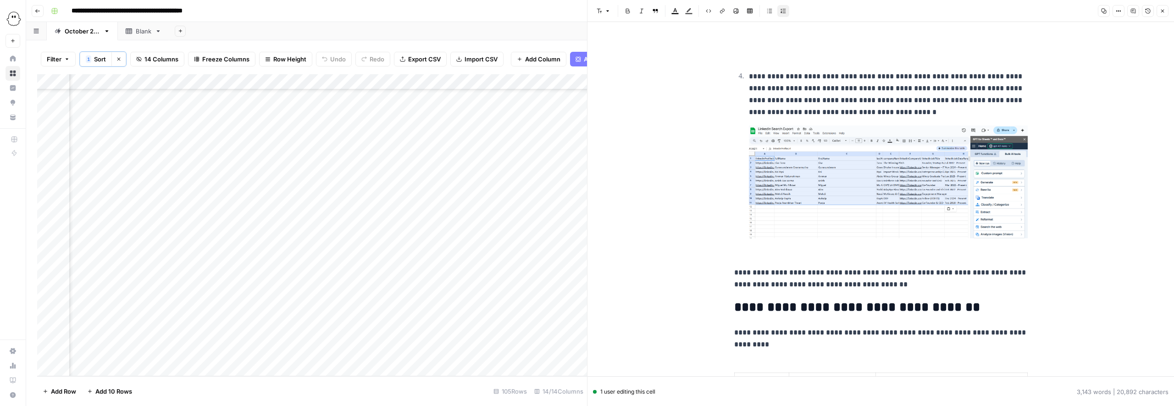
click at [756, 44] on p at bounding box center [888, 38] width 279 height 12
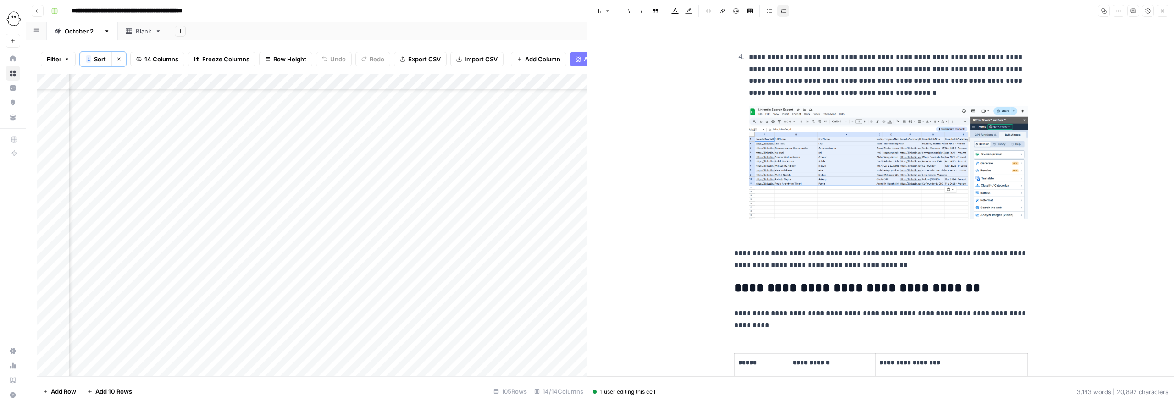
click at [750, 44] on p at bounding box center [888, 38] width 279 height 12
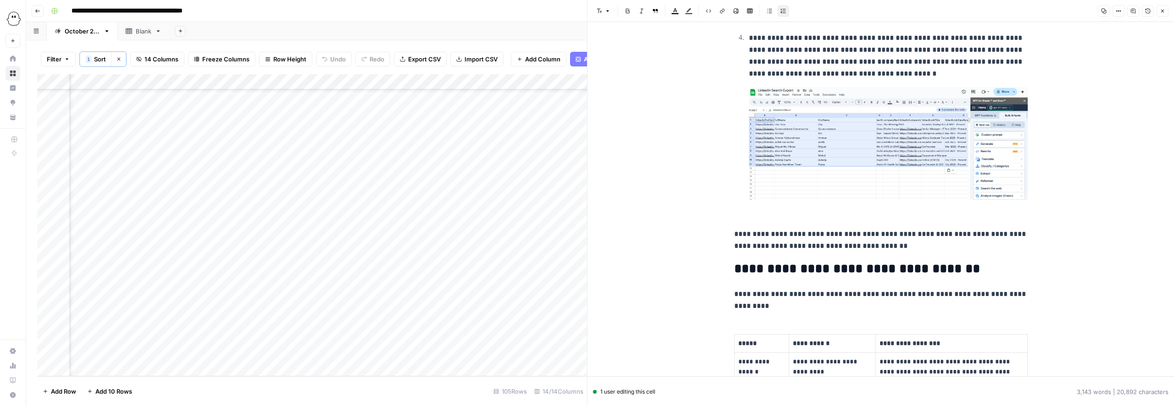
click at [843, 200] on img at bounding box center [888, 143] width 279 height 113
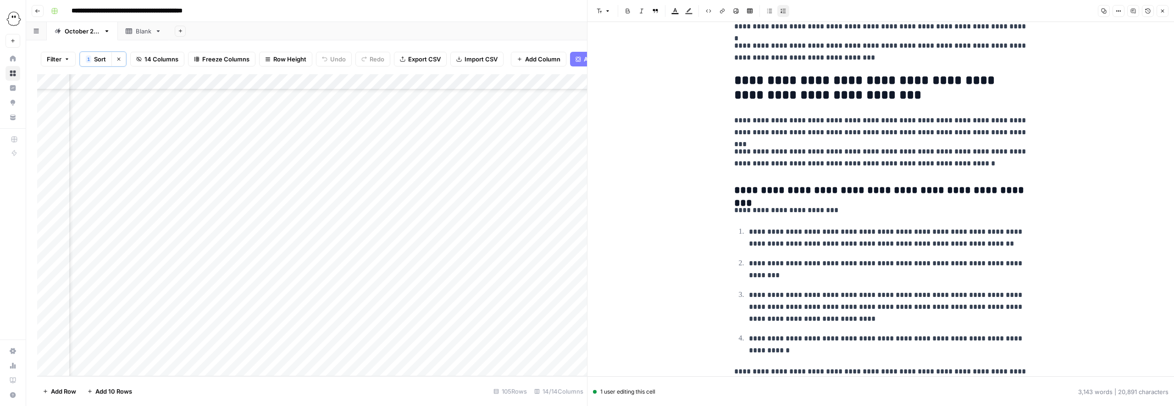
scroll to position [3167, 0]
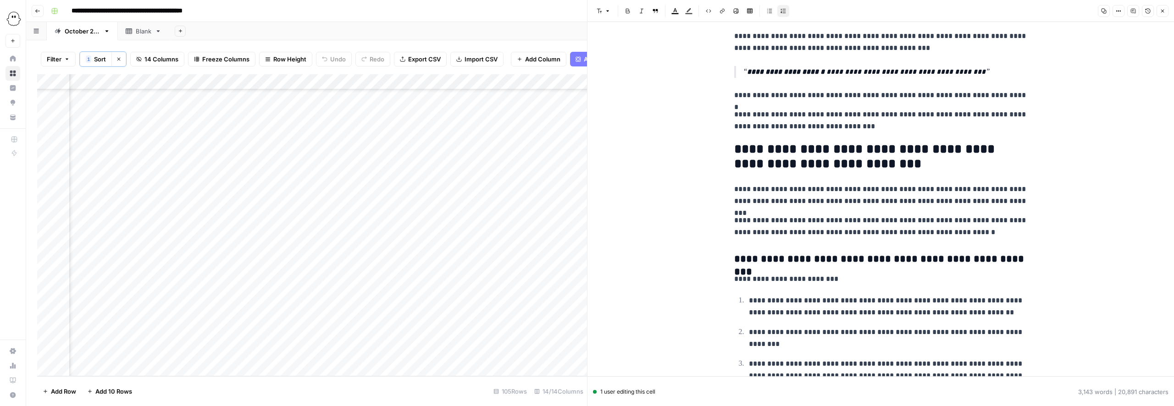
drag, startPoint x: 1104, startPoint y: 11, endPoint x: 973, endPoint y: 2, distance: 131.1
click at [1104, 11] on icon "button" at bounding box center [1104, 11] width 6 height 6
click at [1166, 13] on button "Close" at bounding box center [1163, 11] width 12 height 12
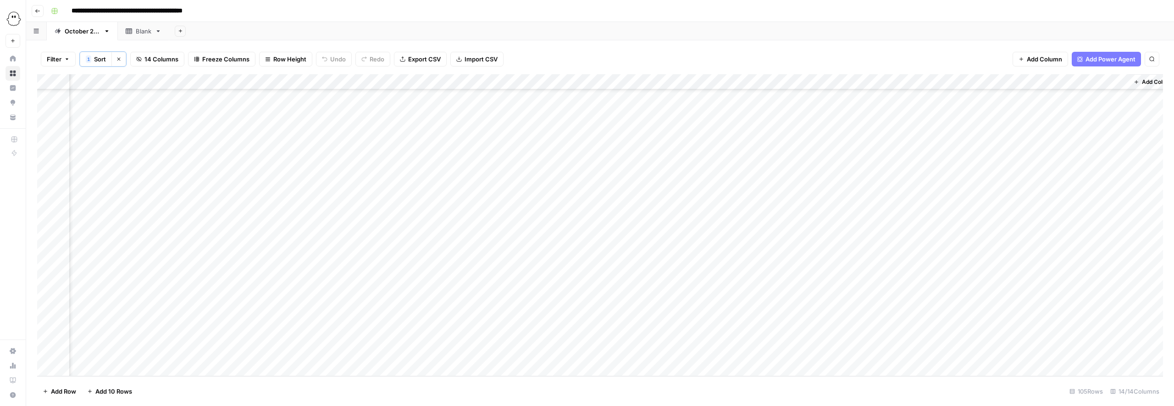
click at [715, 261] on div "Add Column" at bounding box center [600, 225] width 1126 height 302
click at [716, 260] on div "Add Column" at bounding box center [600, 225] width 1126 height 302
click at [730, 362] on button "Published" at bounding box center [723, 361] width 35 height 11
click at [1119, 289] on div "Add Column" at bounding box center [600, 225] width 1126 height 302
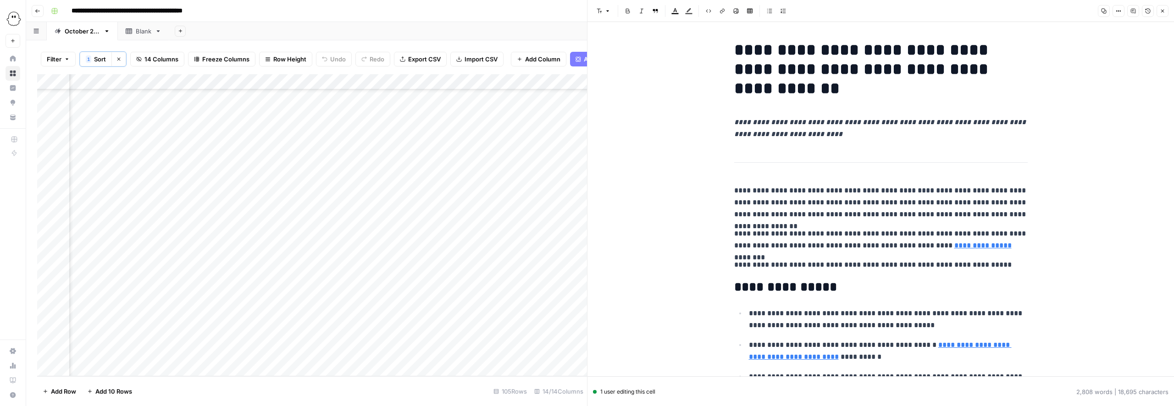
click at [816, 67] on h1 "**********" at bounding box center [881, 69] width 294 height 58
copy h1 "**********"
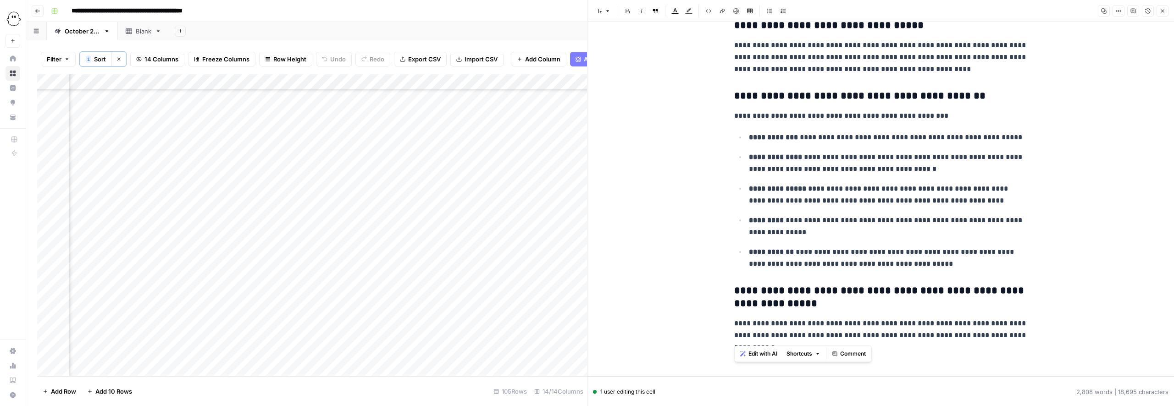
copy div "**********"
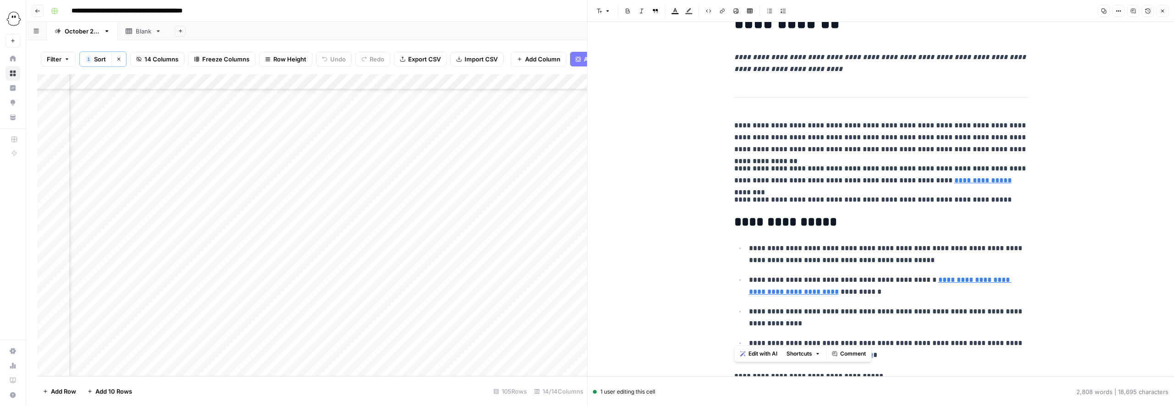
scroll to position [0, 0]
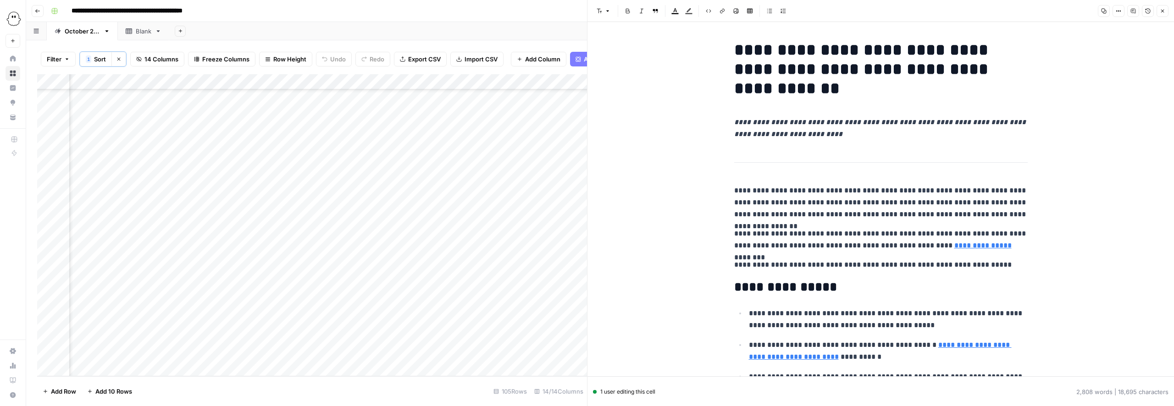
click at [1162, 11] on icon "button" at bounding box center [1162, 11] width 3 height 3
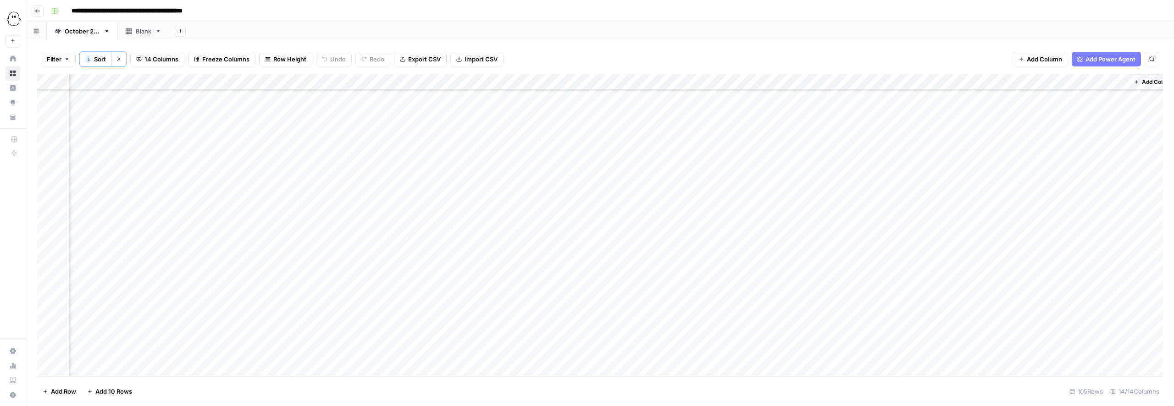
click at [714, 291] on div "Add Column" at bounding box center [600, 225] width 1126 height 302
click at [727, 391] on button "Published" at bounding box center [723, 392] width 35 height 11
click at [1121, 306] on div "Add Column" at bounding box center [600, 225] width 1126 height 302
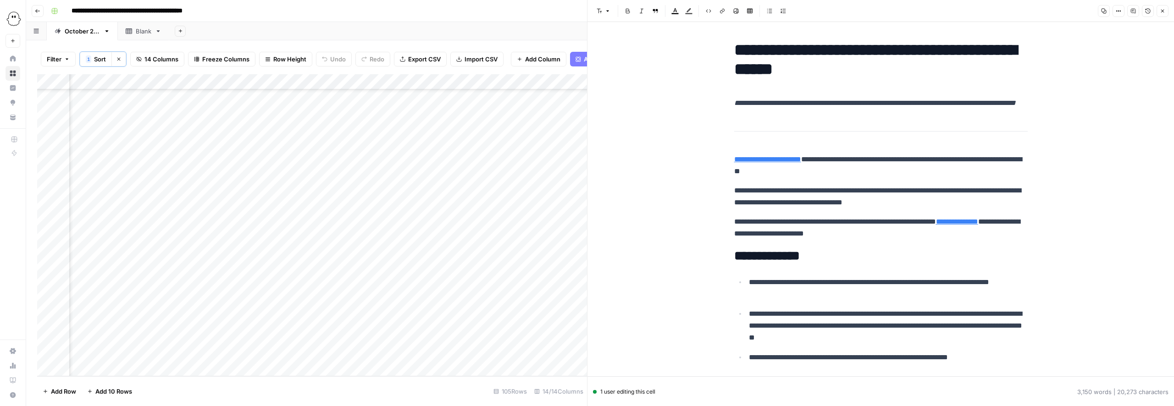
click at [1160, 9] on icon "button" at bounding box center [1163, 11] width 6 height 6
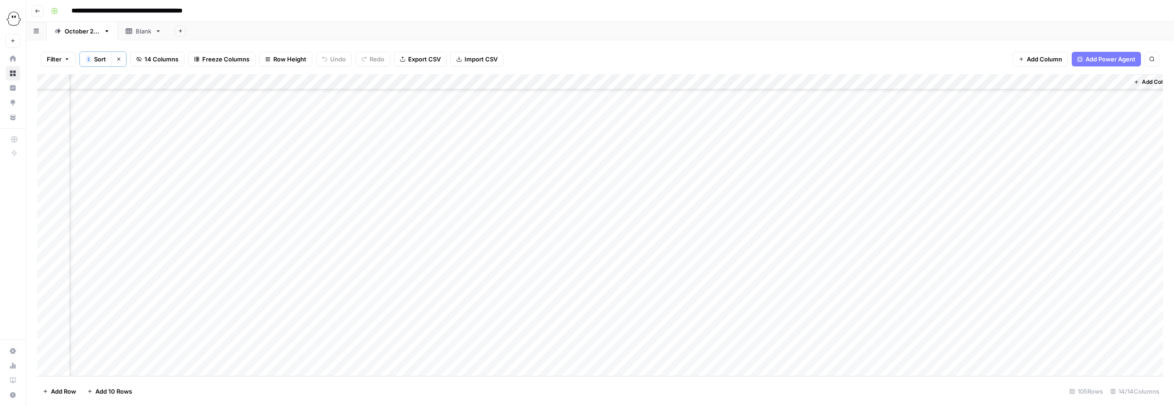
click at [717, 305] on div "Add Column" at bounding box center [600, 225] width 1126 height 302
click at [722, 386] on button "Published" at bounding box center [723, 385] width 35 height 11
click at [1120, 321] on div "Add Column" at bounding box center [600, 225] width 1126 height 302
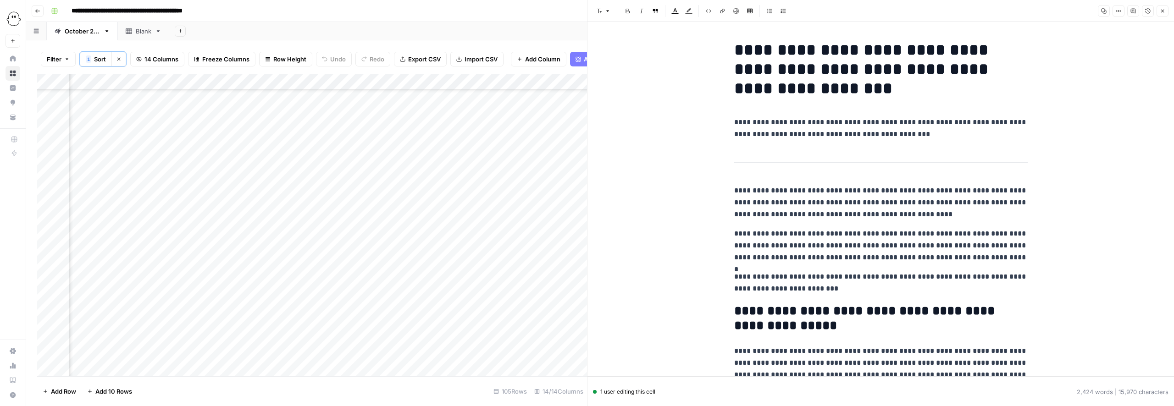
click at [736, 54] on h1 "**********" at bounding box center [881, 69] width 294 height 58
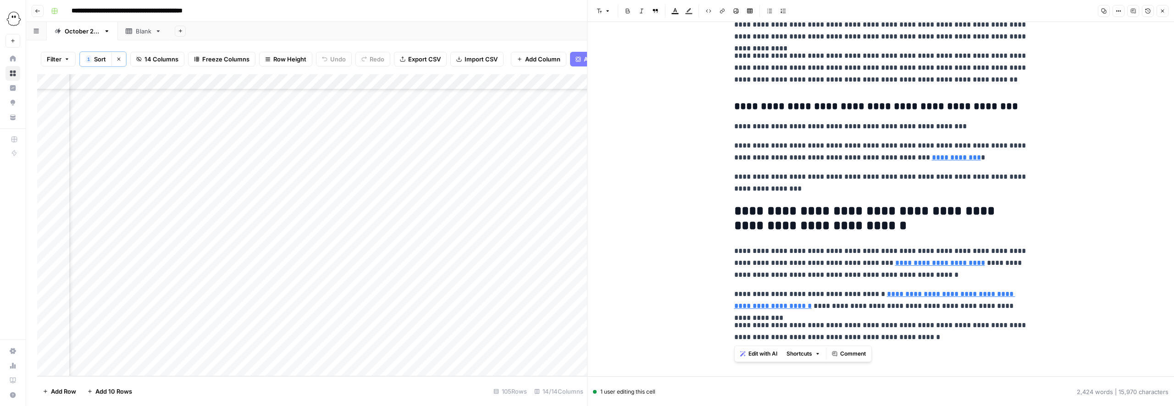
copy div "**********"
click at [1161, 11] on icon "button" at bounding box center [1163, 11] width 6 height 6
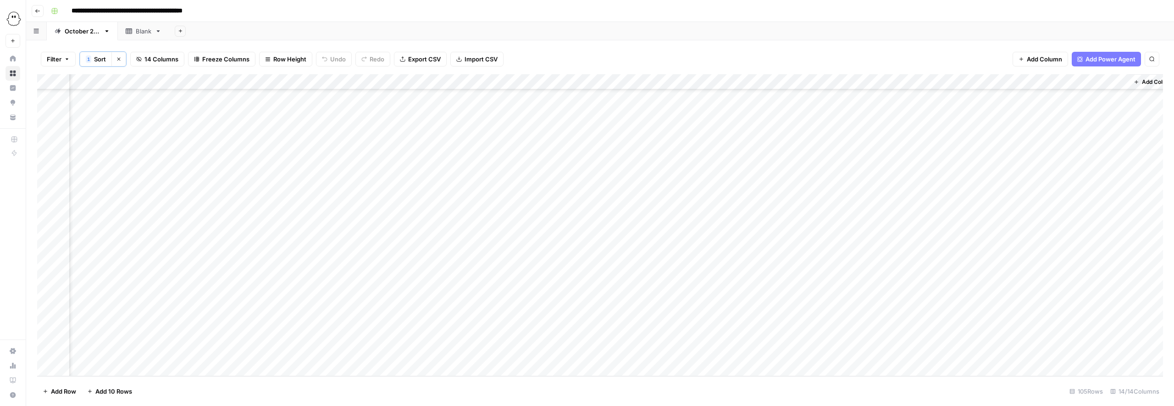
click at [706, 321] on div "Add Column" at bounding box center [600, 225] width 1126 height 302
click at [727, 388] on button "Published" at bounding box center [723, 385] width 35 height 11
click at [1120, 339] on div "Add Column" at bounding box center [600, 225] width 1126 height 302
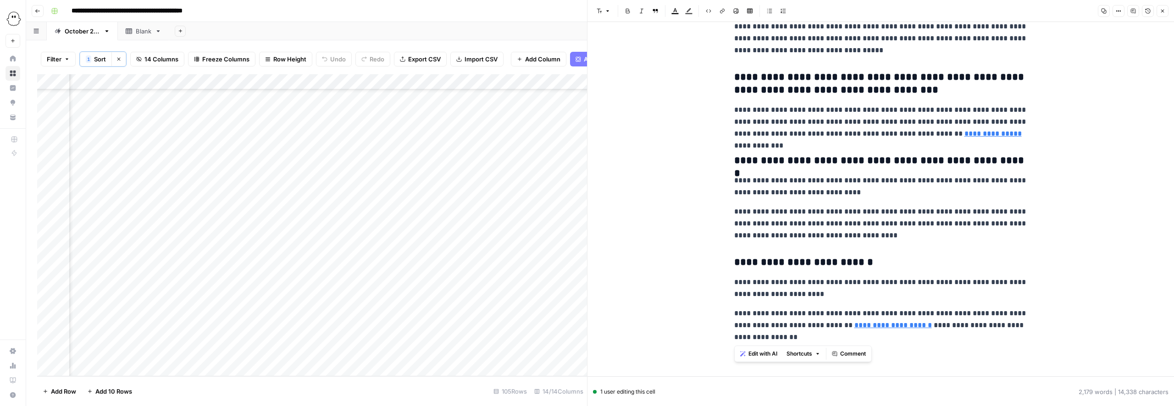
click at [1167, 10] on button "Close" at bounding box center [1163, 11] width 12 height 12
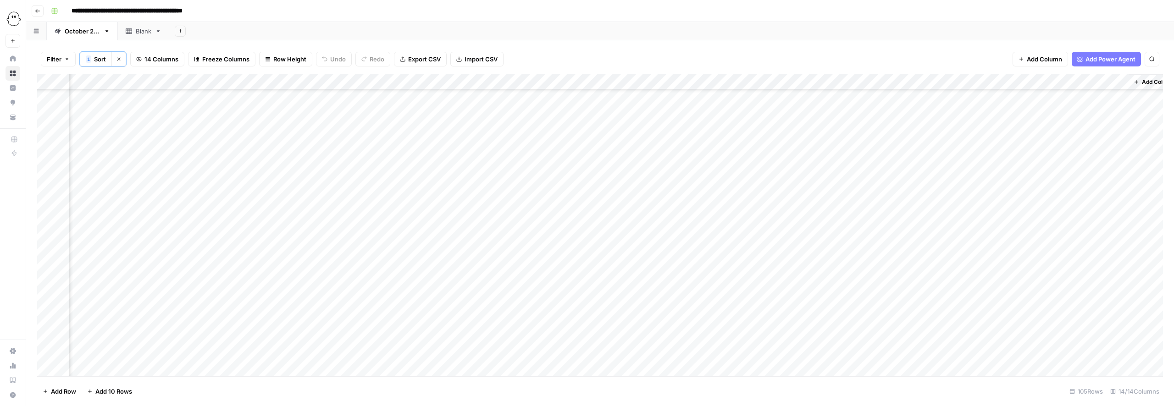
click at [726, 338] on div "Add Column" at bounding box center [600, 225] width 1126 height 302
click at [720, 369] on button "Moving to WP" at bounding box center [729, 368] width 46 height 11
click at [1119, 354] on div "Add Column" at bounding box center [600, 225] width 1126 height 302
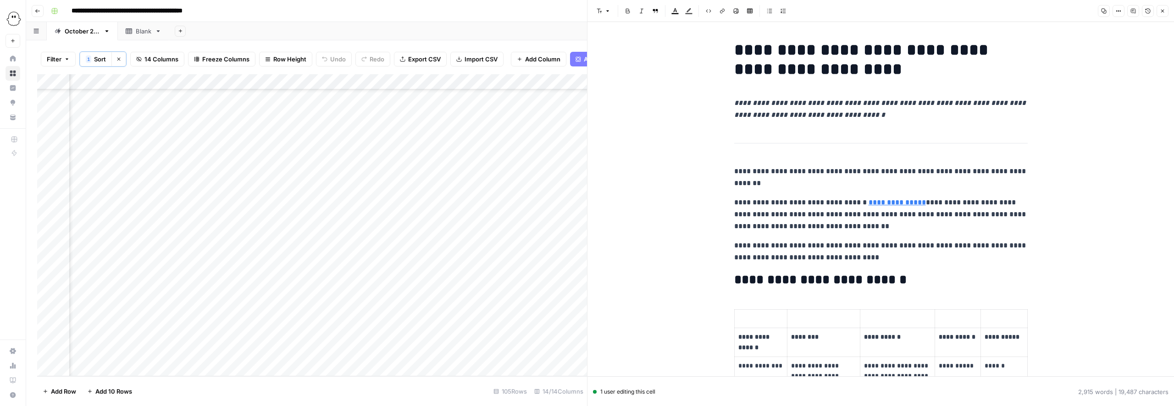
click at [734, 47] on h1 "**********" at bounding box center [881, 59] width 294 height 39
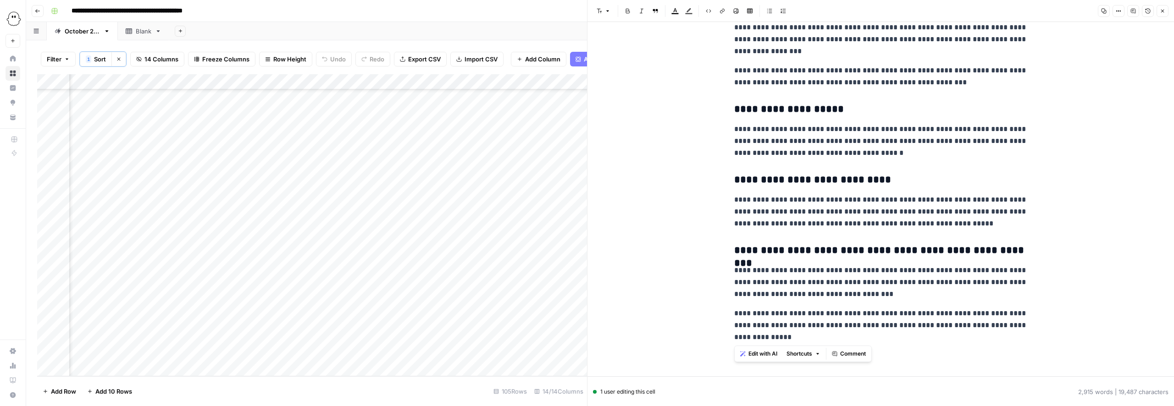
copy div "**********"
drag, startPoint x: 1165, startPoint y: 12, endPoint x: 1162, endPoint y: 17, distance: 5.1
click at [1165, 12] on icon "button" at bounding box center [1163, 11] width 6 height 6
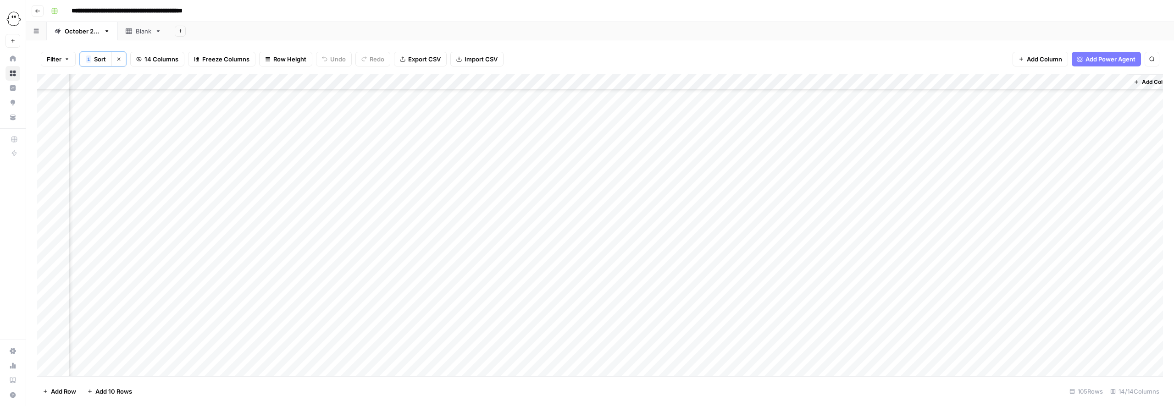
click at [710, 339] on div "Add Column" at bounding box center [600, 225] width 1126 height 302
click at [720, 386] on button "Published" at bounding box center [723, 385] width 35 height 11
click at [695, 350] on div "Add Column" at bounding box center [600, 225] width 1126 height 302
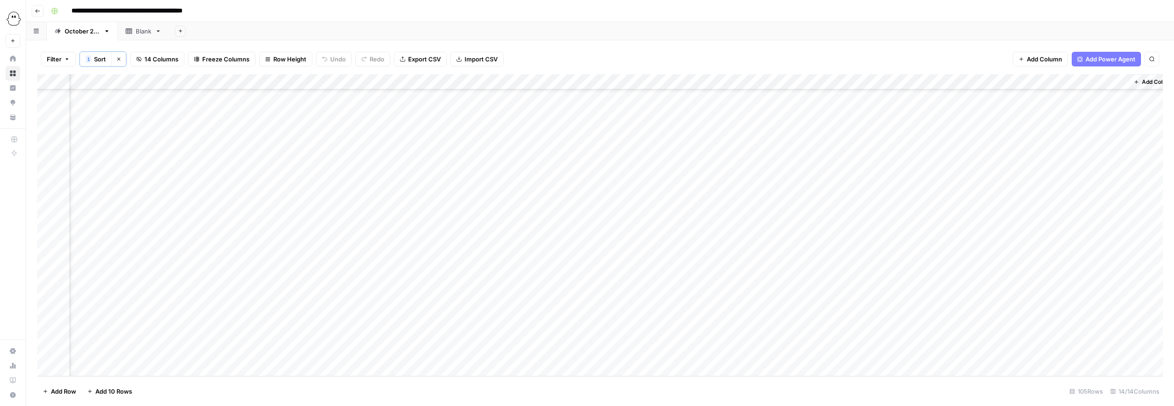
click at [716, 354] on div "Add Column" at bounding box center [600, 225] width 1126 height 302
click at [731, 386] on button "Published" at bounding box center [723, 385] width 35 height 11
click at [826, 393] on footer "Add Row Add 10 Rows 105 Rows 14/14 Columns" at bounding box center [600, 392] width 1126 height 30
